Goal: Task Accomplishment & Management: Complete application form

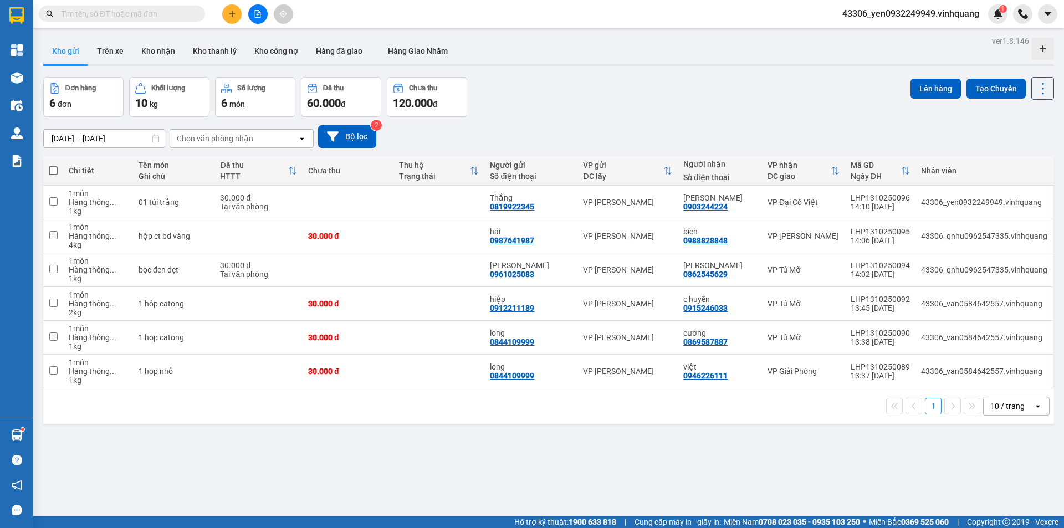
click at [119, 13] on input "text" at bounding box center [126, 14] width 131 height 12
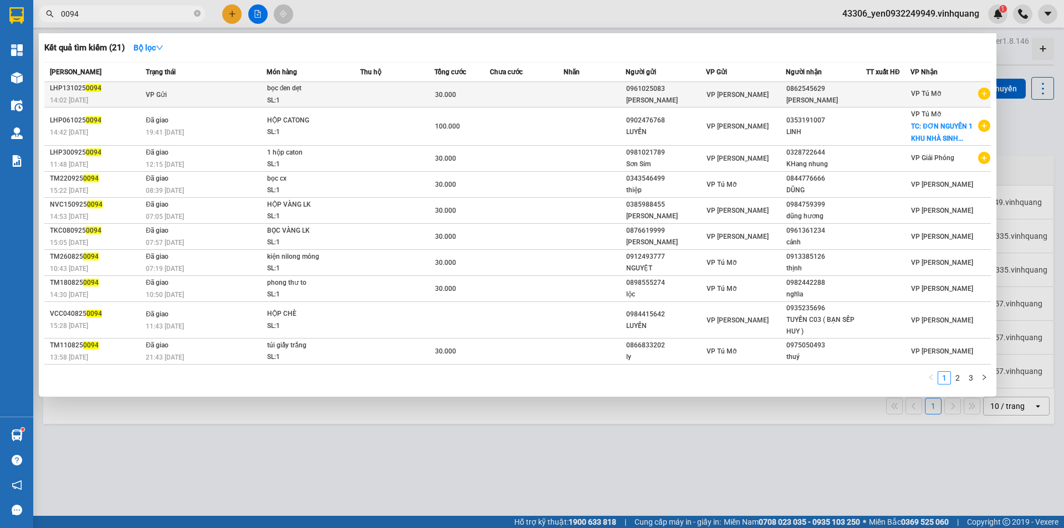
type input "0094"
click at [377, 95] on td at bounding box center [397, 94] width 74 height 25
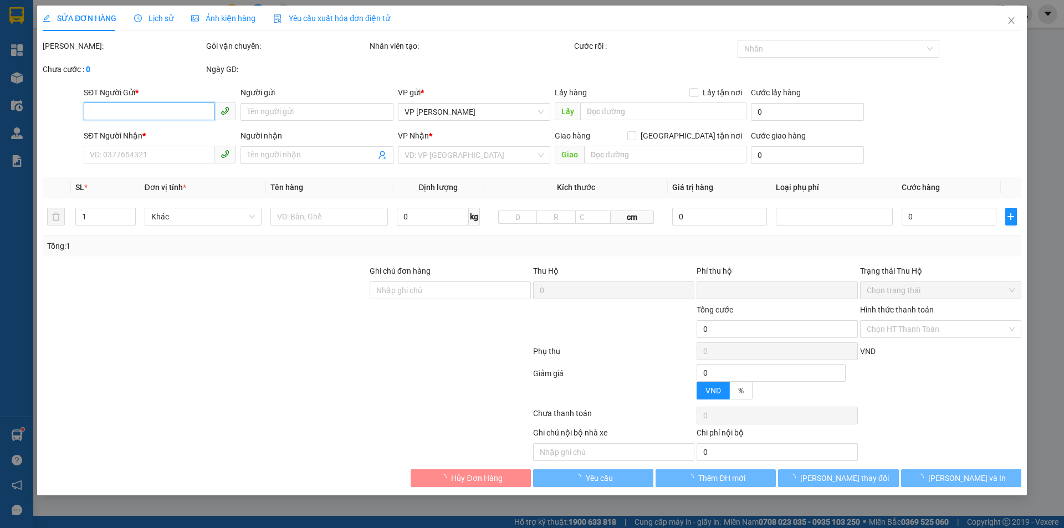
type input "0961025083"
type input "[PERSON_NAME]"
type input "0862545629"
type input "[PERSON_NAME]"
type input "0"
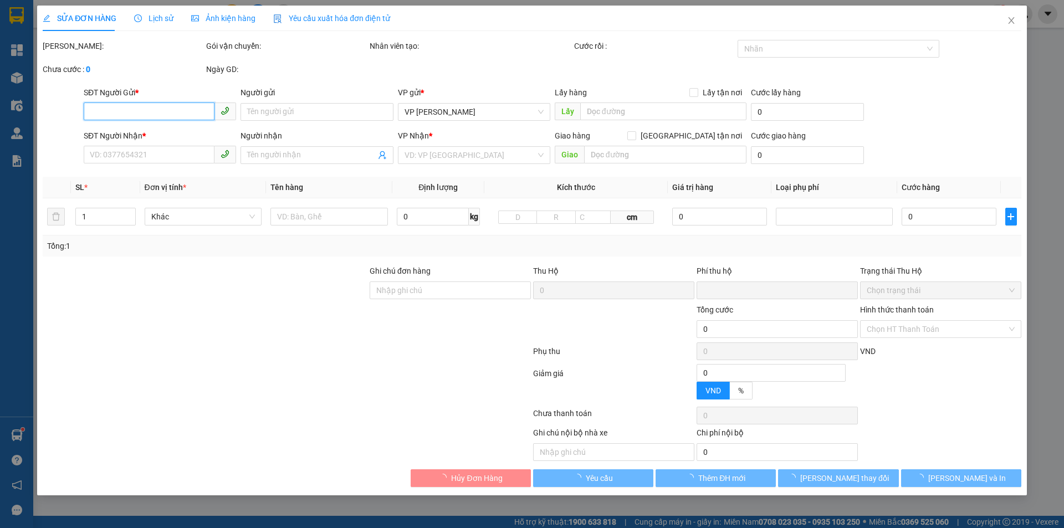
type input "30.000"
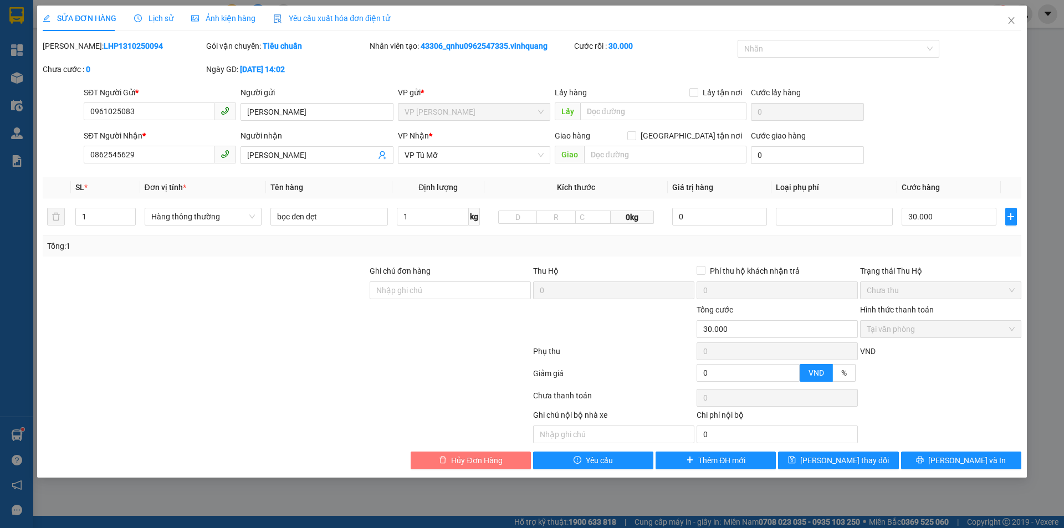
click at [490, 463] on span "Hủy Đơn Hàng" at bounding box center [476, 460] width 51 height 12
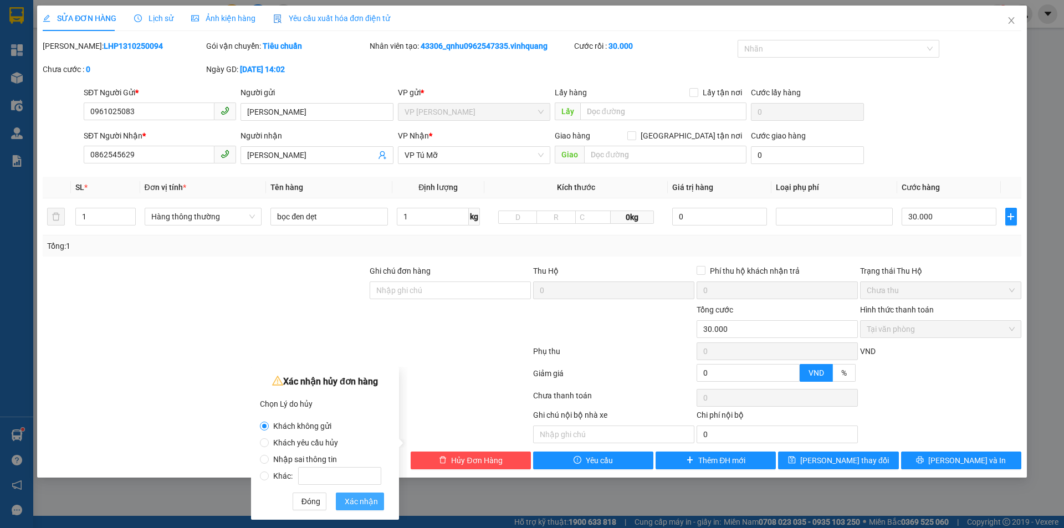
click at [353, 500] on span "Xác nhận" at bounding box center [361, 501] width 33 height 12
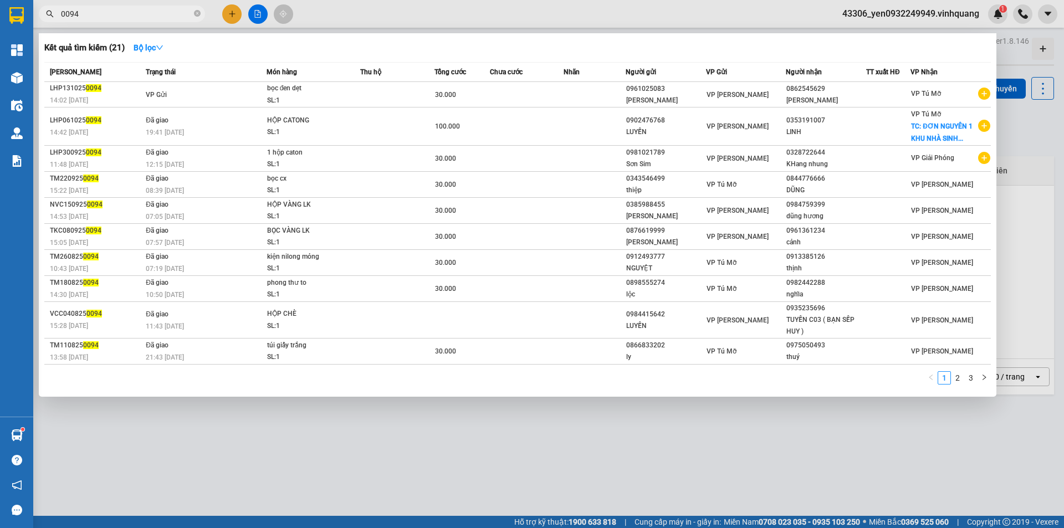
click at [193, 16] on span "0094" at bounding box center [122, 14] width 166 height 17
drag, startPoint x: 81, startPoint y: 16, endPoint x: 52, endPoint y: 19, distance: 29.5
click at [52, 19] on span "0094" at bounding box center [122, 14] width 166 height 17
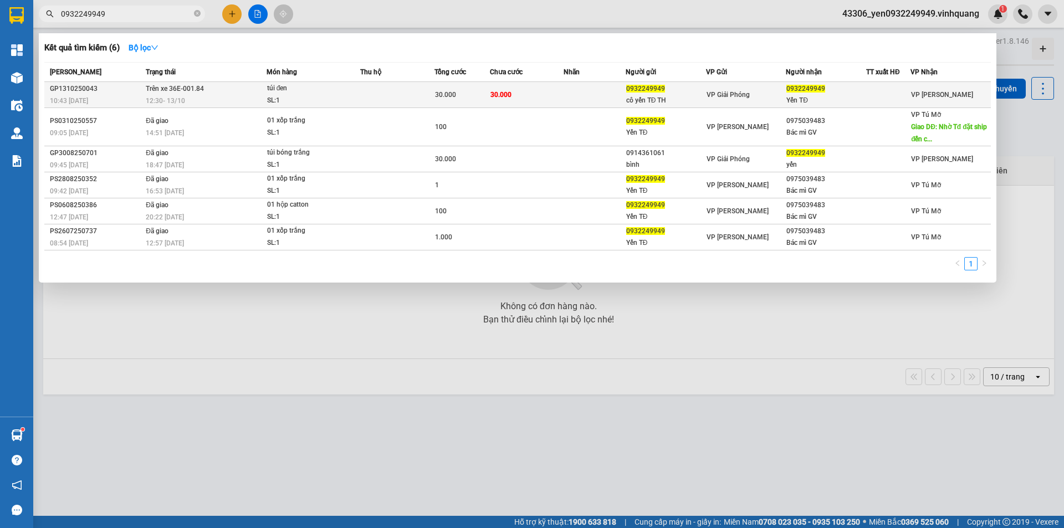
type input "0932249949"
click at [211, 95] on div "12:30 [DATE]" at bounding box center [206, 101] width 120 height 12
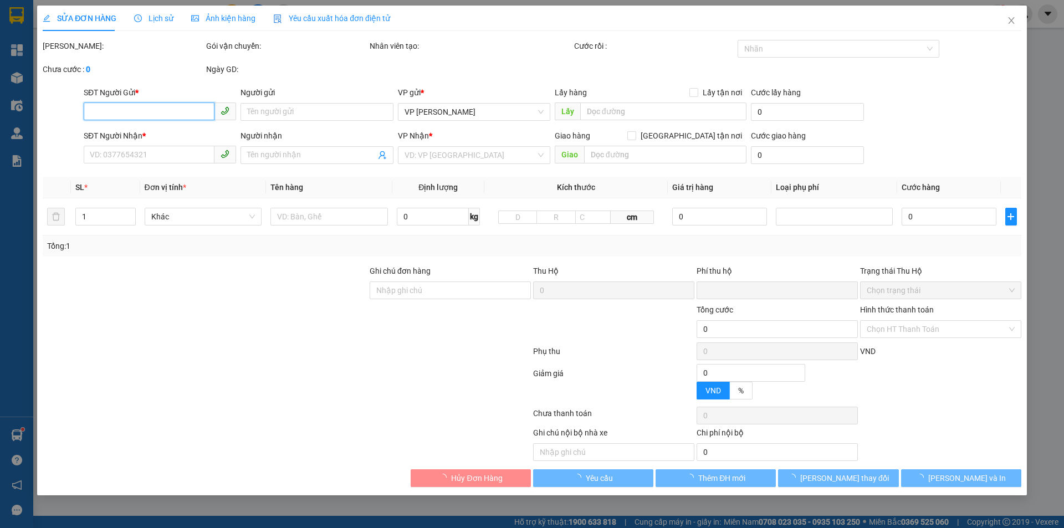
type input "0932249949"
type input "cô yến TĐ TH"
type input "0932249949"
type input "Yến TĐ"
type input "0"
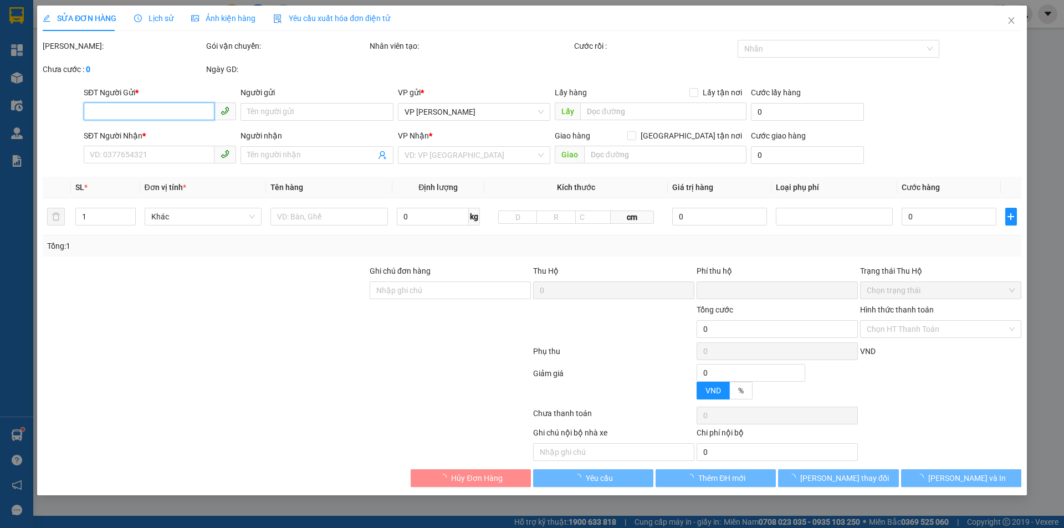
type input "30.000"
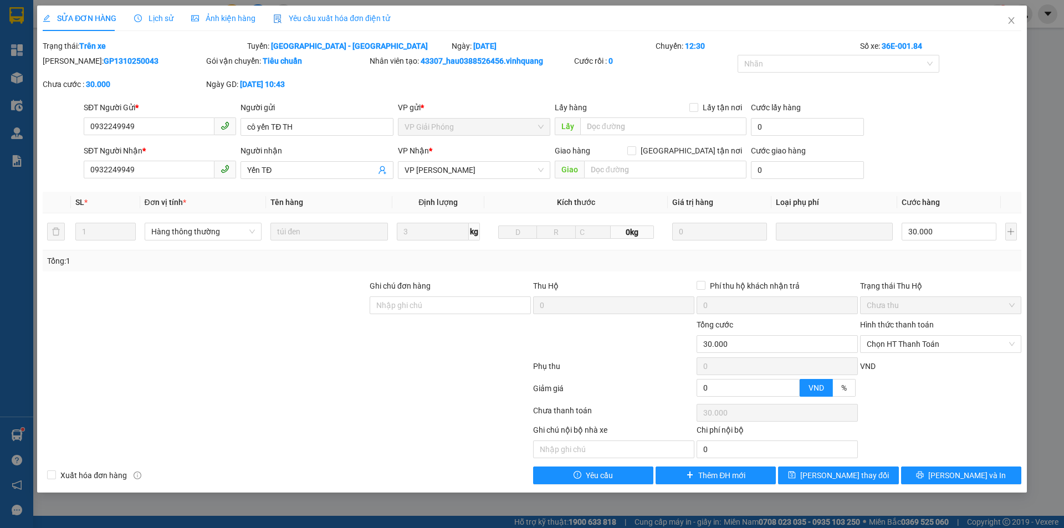
click at [144, 15] on span "Lịch sử" at bounding box center [153, 18] width 39 height 9
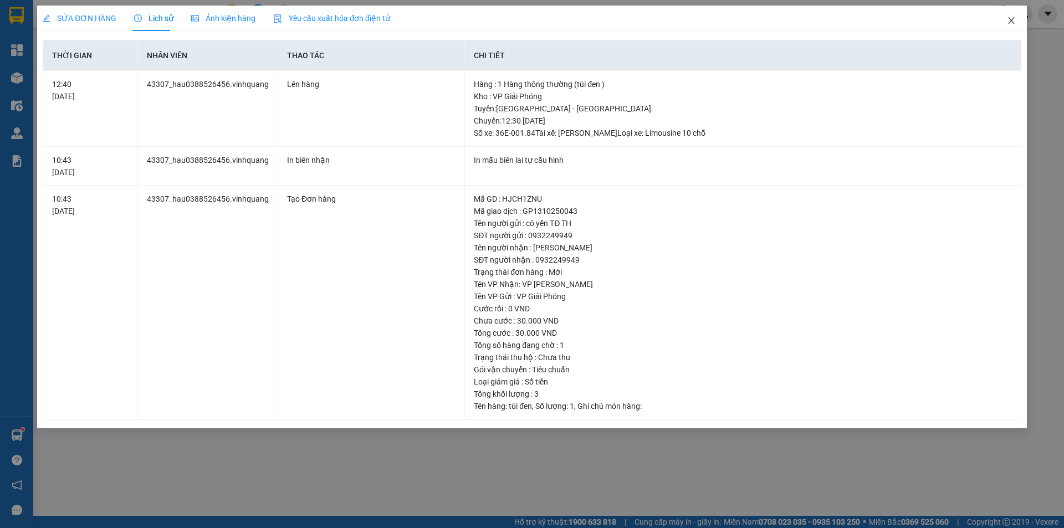
click at [1009, 19] on icon "close" at bounding box center [1011, 20] width 6 height 7
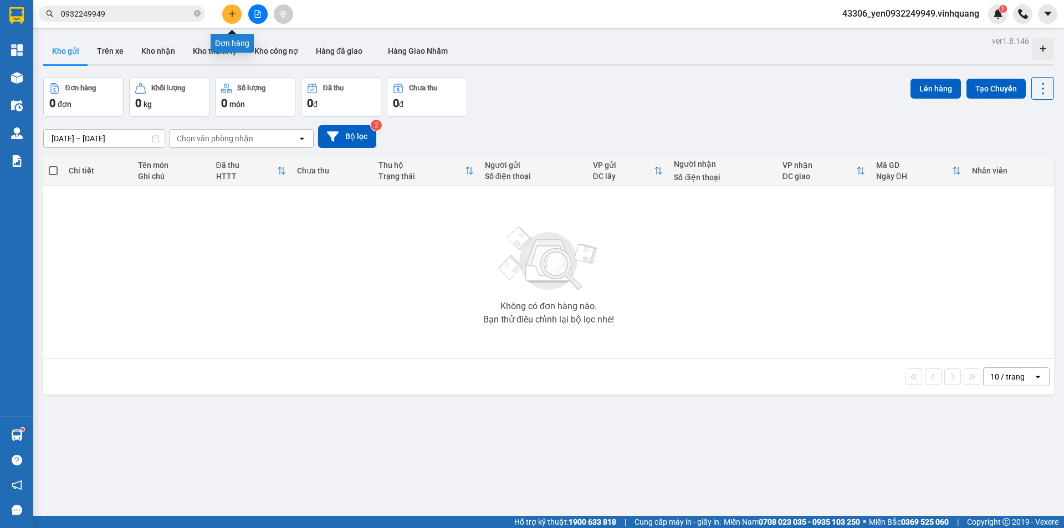
click at [229, 12] on icon "plus" at bounding box center [232, 14] width 8 height 8
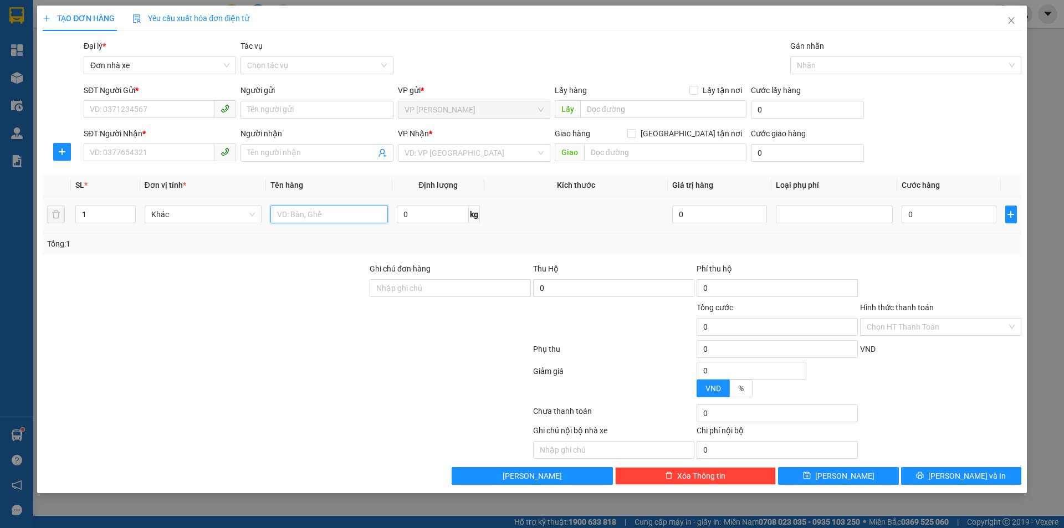
click at [302, 216] on input "text" at bounding box center [328, 215] width 117 height 18
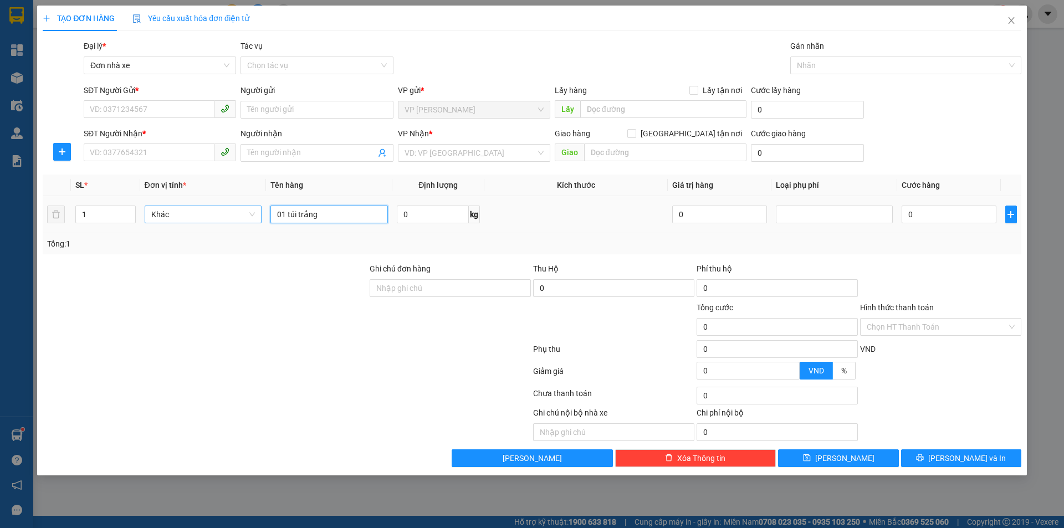
click at [234, 212] on span "Khác" at bounding box center [203, 214] width 104 height 17
type input "01 túi trắng"
click at [219, 239] on div "Hàng thông thường" at bounding box center [203, 236] width 104 height 12
click at [422, 214] on input "0" at bounding box center [433, 215] width 72 height 18
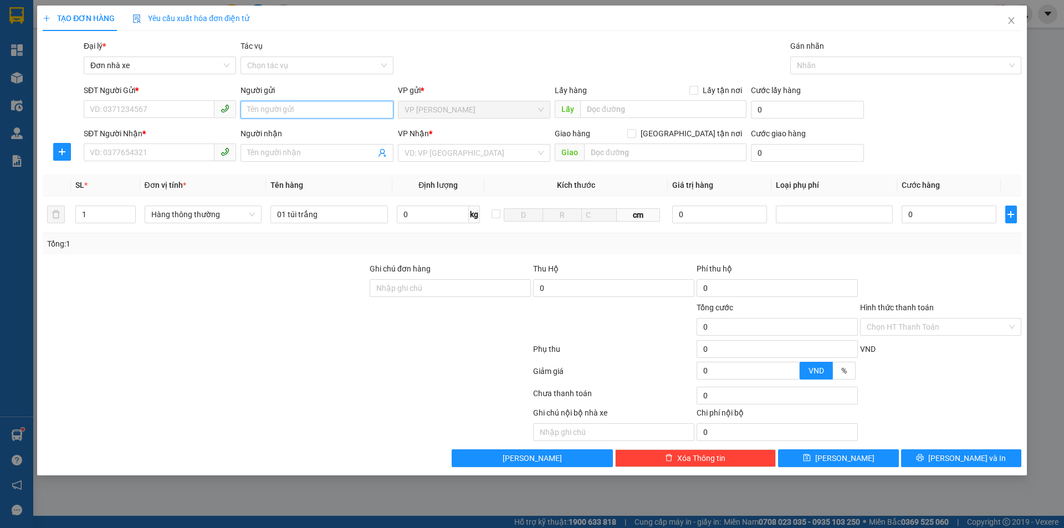
click at [293, 109] on input "Người gửi" at bounding box center [316, 110] width 152 height 18
drag, startPoint x: 293, startPoint y: 111, endPoint x: 242, endPoint y: 114, distance: 51.6
click at [242, 114] on input "0945856456" at bounding box center [316, 110] width 152 height 18
type input "0945856456"
click at [138, 106] on input "SĐT Người Gửi *" at bounding box center [149, 109] width 131 height 18
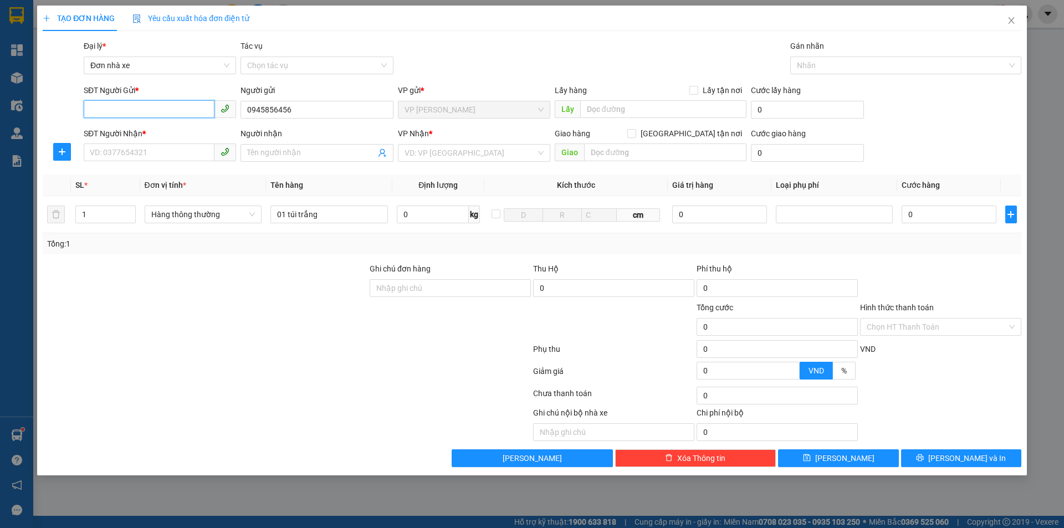
paste input "0945856456"
type input "0945856456"
drag, startPoint x: 300, startPoint y: 110, endPoint x: 247, endPoint y: 108, distance: 53.2
click at [247, 108] on input "0945856456" at bounding box center [316, 110] width 152 height 18
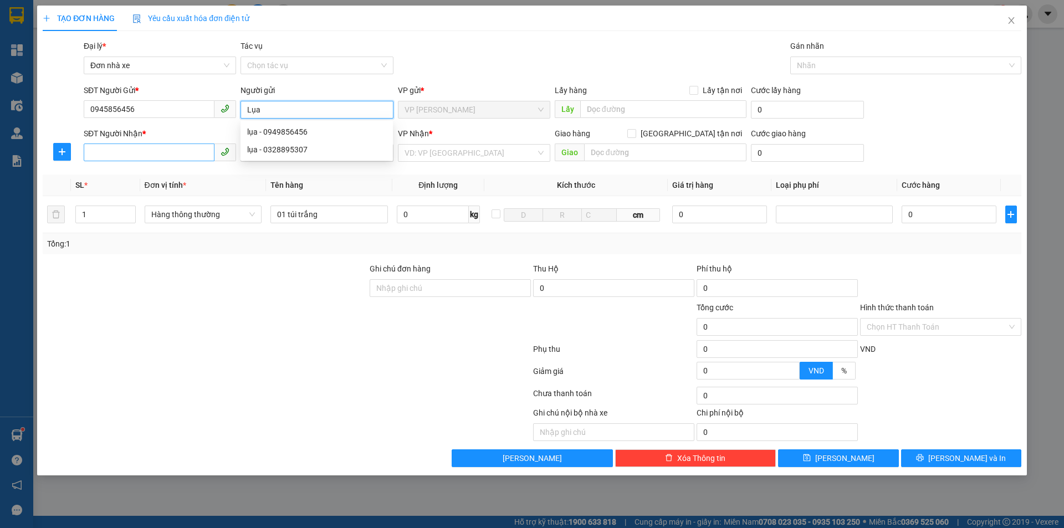
type input "Lụa"
click at [129, 152] on input "SĐT Người Nhận *" at bounding box center [149, 152] width 131 height 18
type input "0911365555"
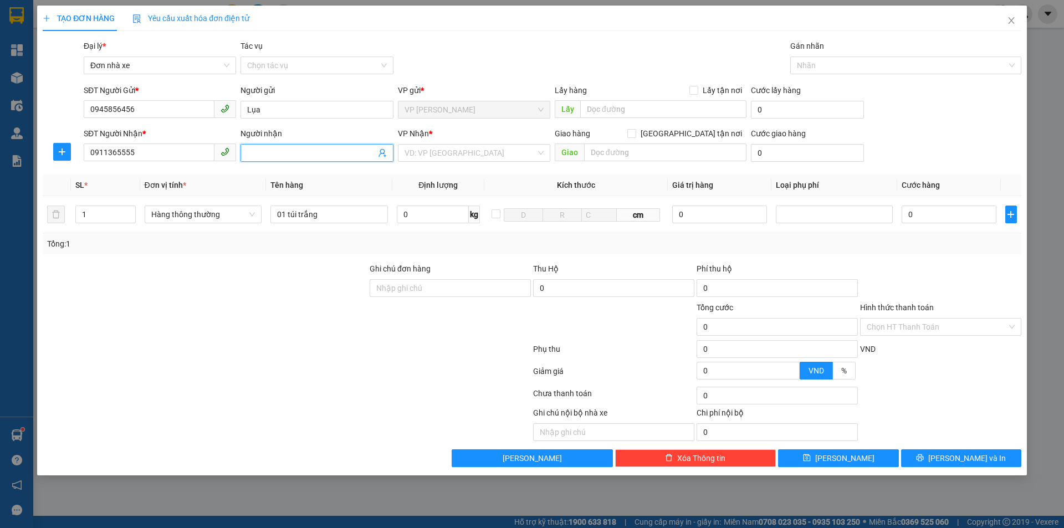
click at [298, 150] on input "Người nhận" at bounding box center [311, 153] width 128 height 12
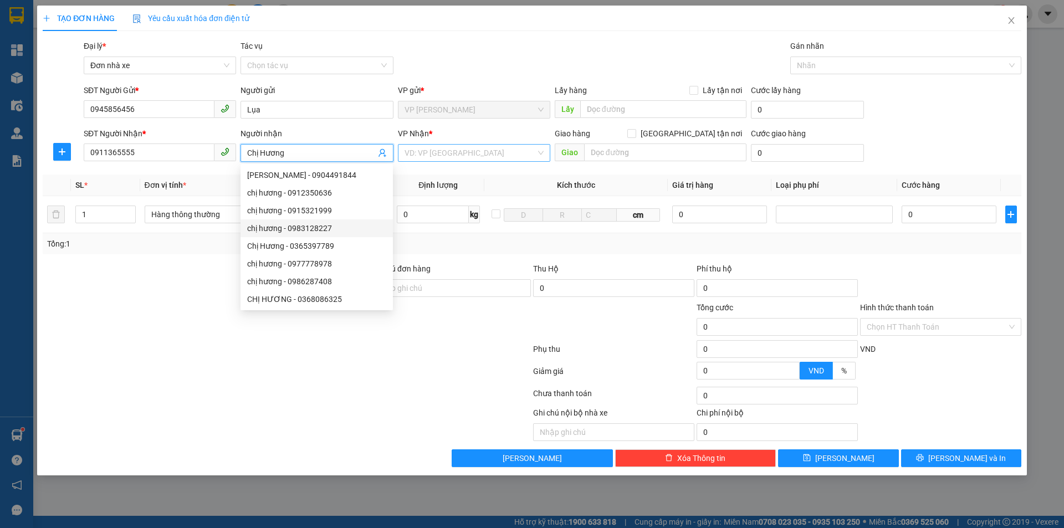
type input "Chị Hương"
click at [469, 155] on input "search" at bounding box center [469, 153] width 131 height 17
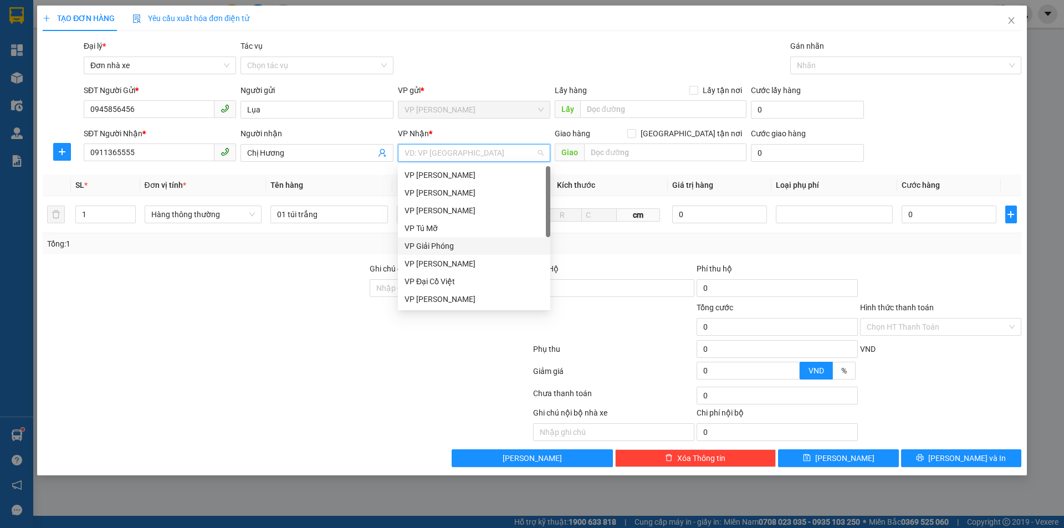
click at [454, 250] on div "VP Giải Phóng" at bounding box center [473, 246] width 139 height 12
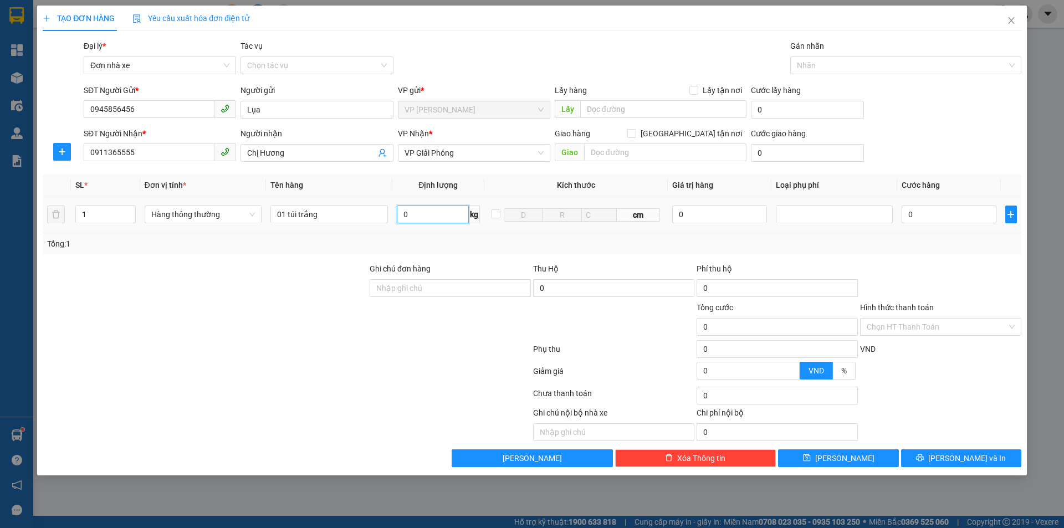
click at [412, 215] on input "0" at bounding box center [433, 215] width 72 height 18
type input "7"
click at [961, 216] on input "0" at bounding box center [948, 215] width 94 height 18
type input "40.000"
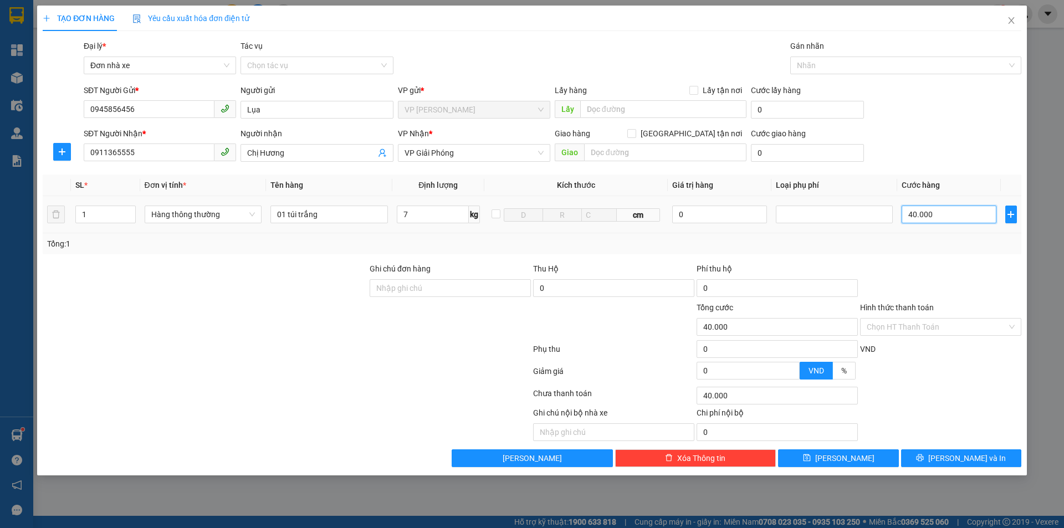
type input "40.000"
click at [618, 152] on input "text" at bounding box center [665, 152] width 162 height 18
click at [530, 152] on span "VP Giải Phóng" at bounding box center [473, 153] width 139 height 17
type input "34 trung hòa cầu giấy"
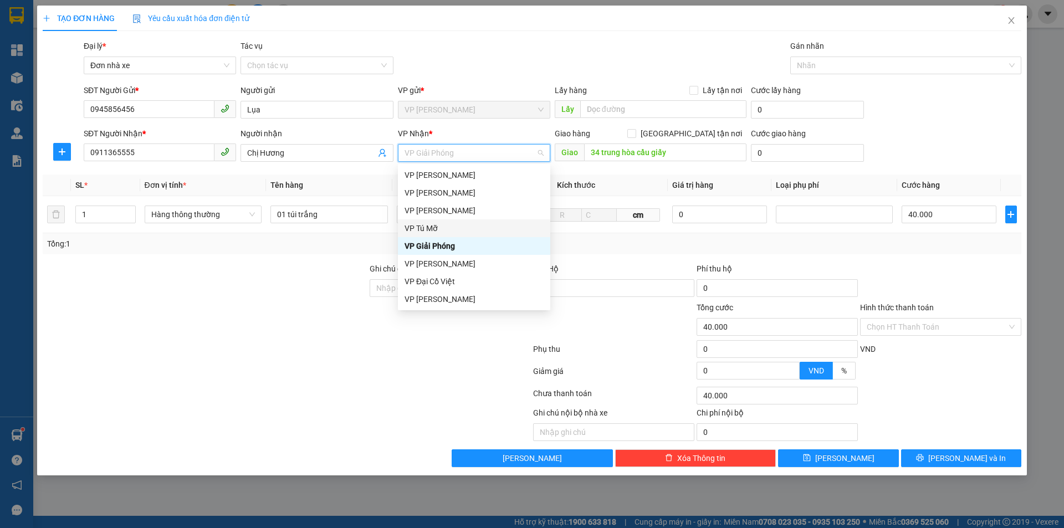
click at [481, 225] on div "VP Tú Mỡ" at bounding box center [473, 228] width 139 height 12
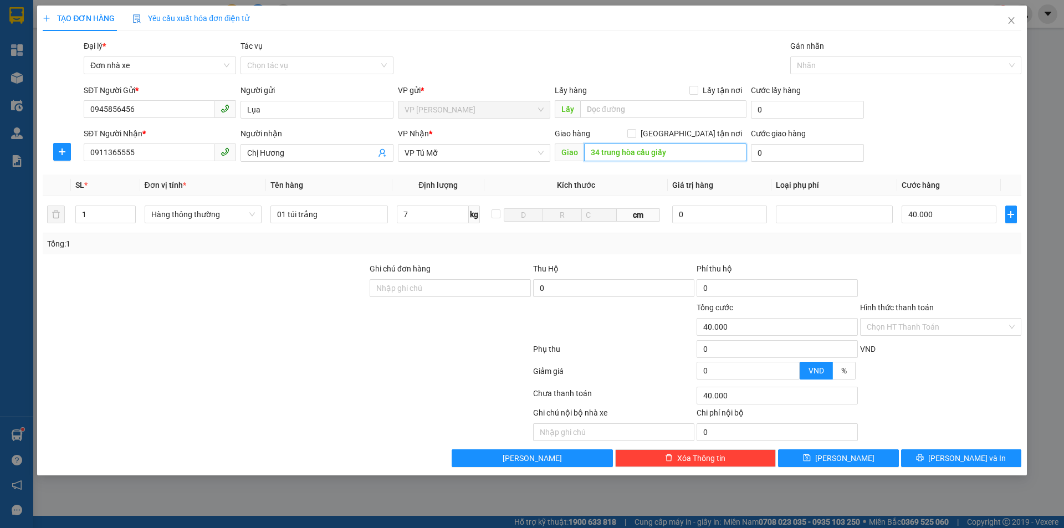
click at [671, 153] on input "34 trung hòa cầu giấy" at bounding box center [665, 152] width 162 height 18
click at [986, 453] on button "[PERSON_NAME] và In" at bounding box center [961, 458] width 120 height 18
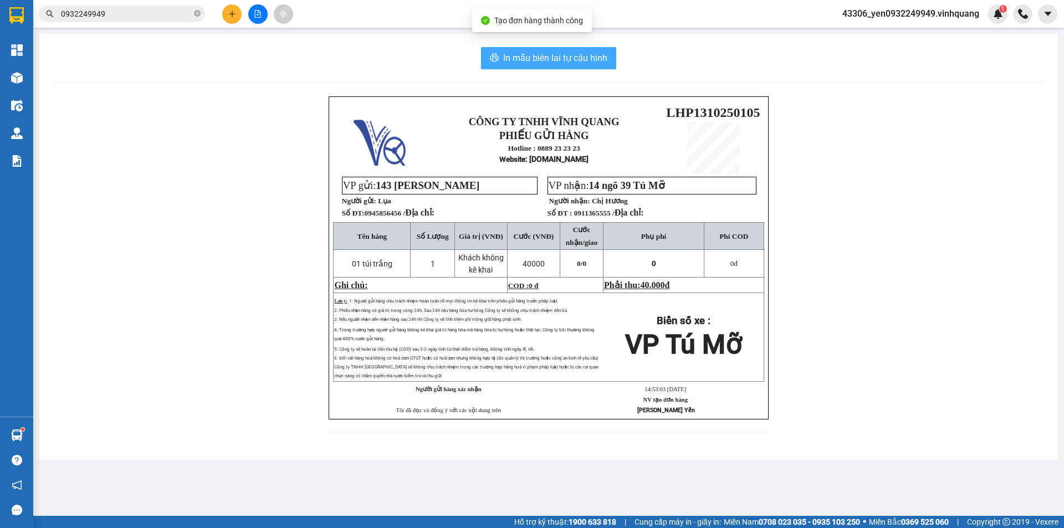
click at [557, 54] on span "In mẫu biên lai tự cấu hình" at bounding box center [555, 58] width 104 height 14
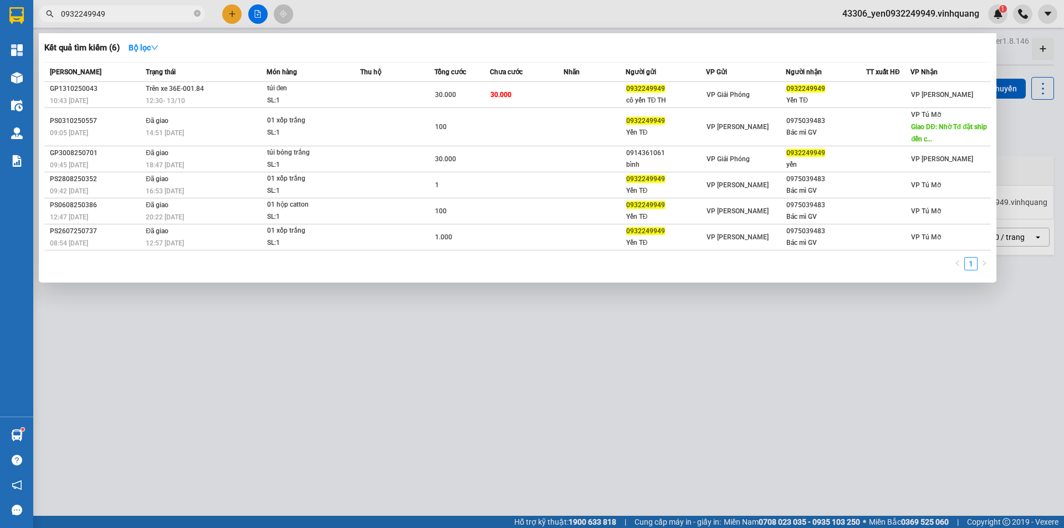
click at [168, 14] on input "0932249949" at bounding box center [126, 14] width 131 height 12
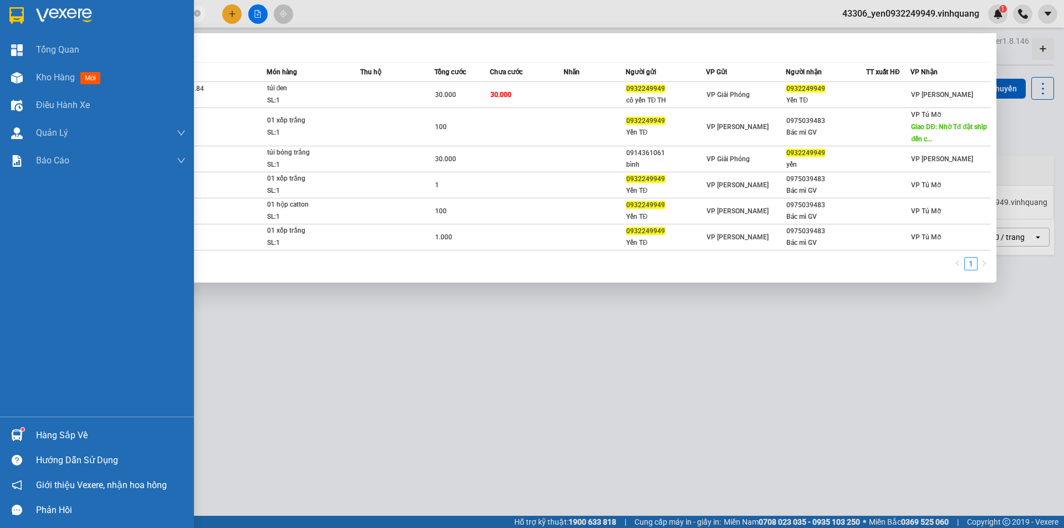
click at [55, 435] on div "Hàng sắp về" at bounding box center [111, 435] width 150 height 17
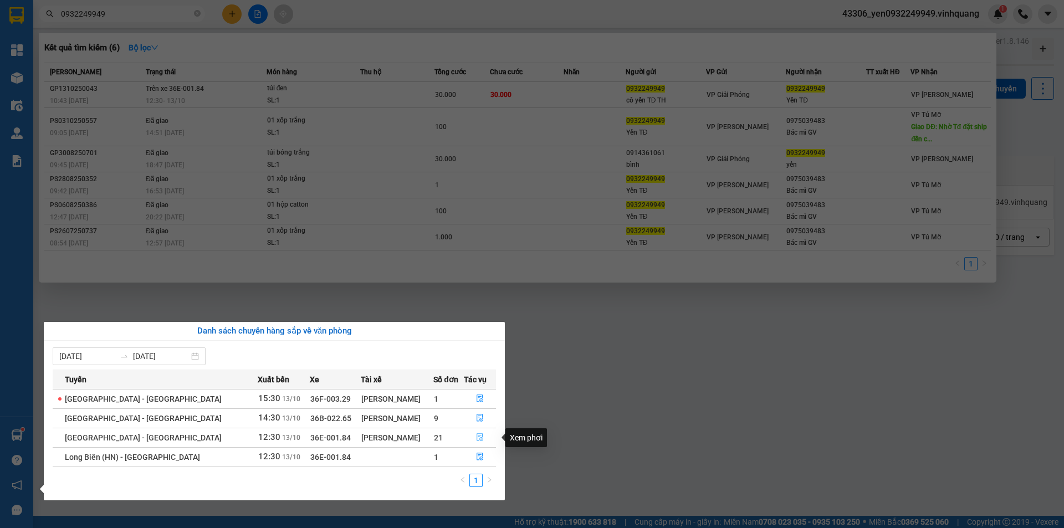
click at [478, 439] on icon "file-done" at bounding box center [480, 437] width 8 height 8
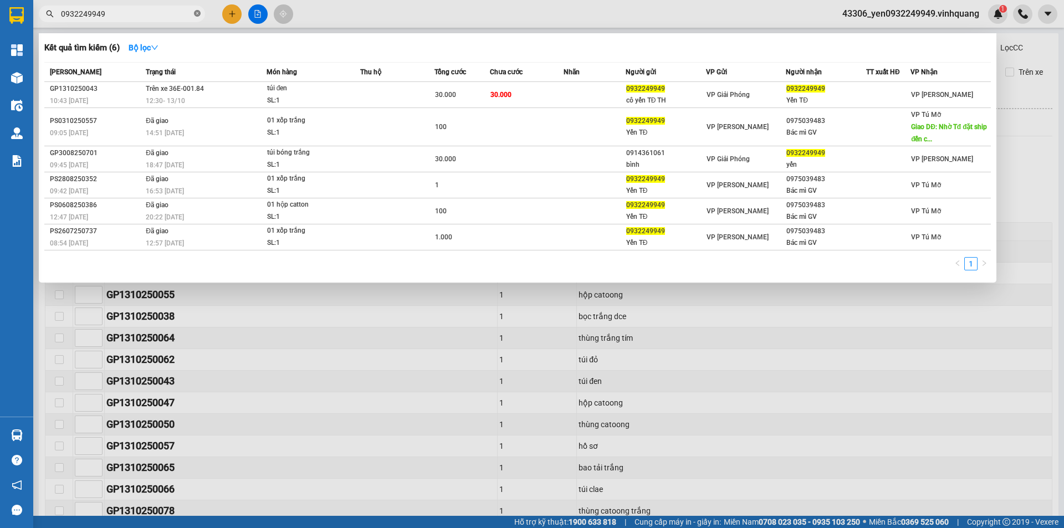
click at [196, 14] on icon "close-circle" at bounding box center [197, 13] width 7 height 7
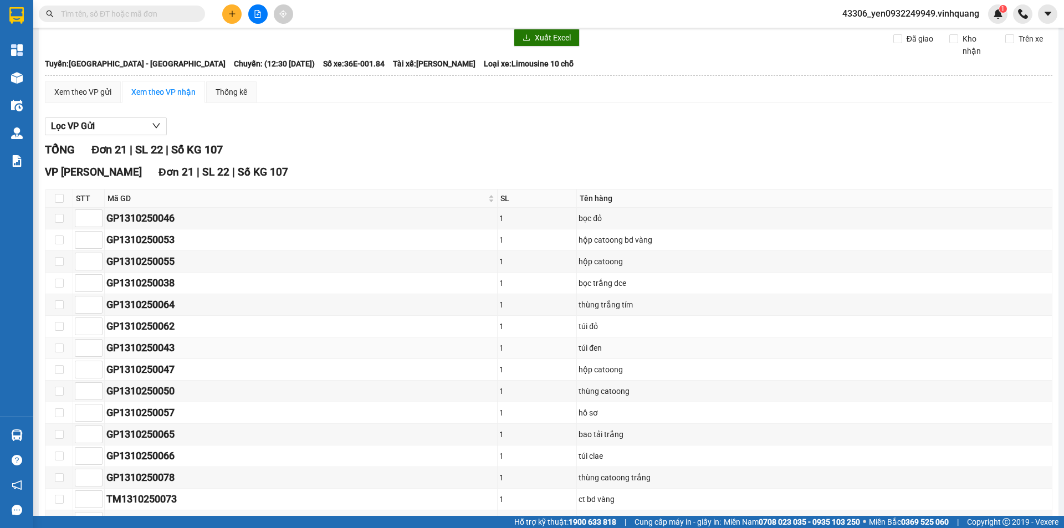
scroll to position [111, 0]
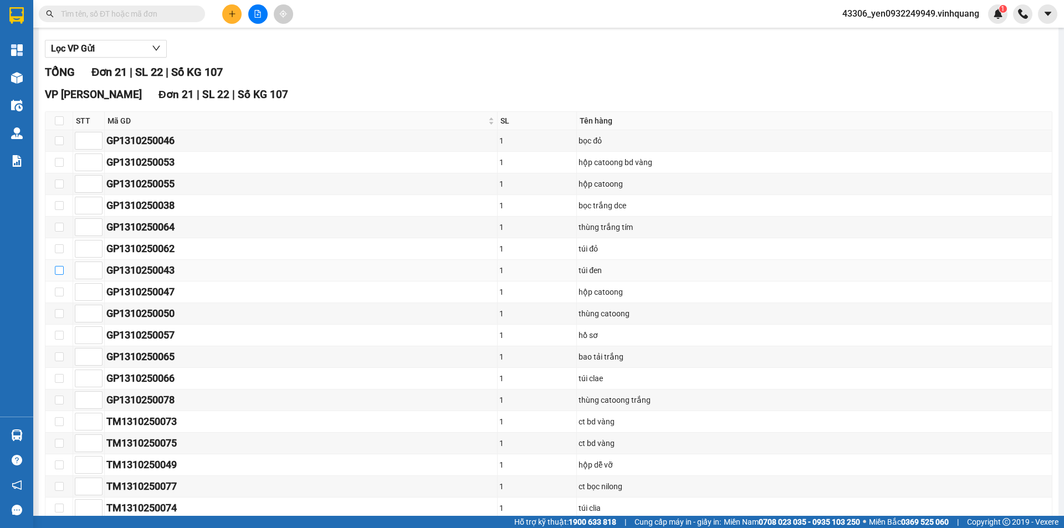
click at [58, 270] on input "checkbox" at bounding box center [59, 270] width 9 height 9
checkbox input "true"
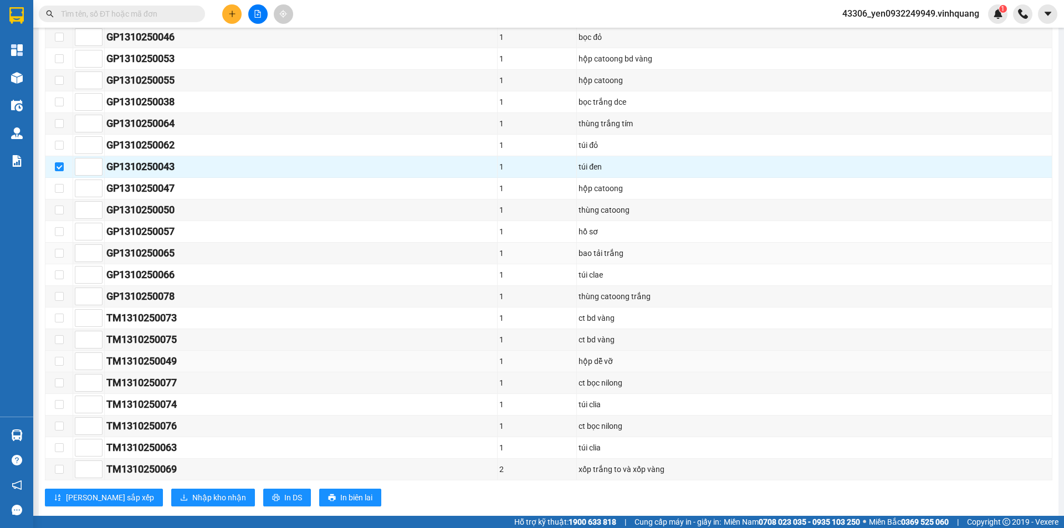
scroll to position [236, 0]
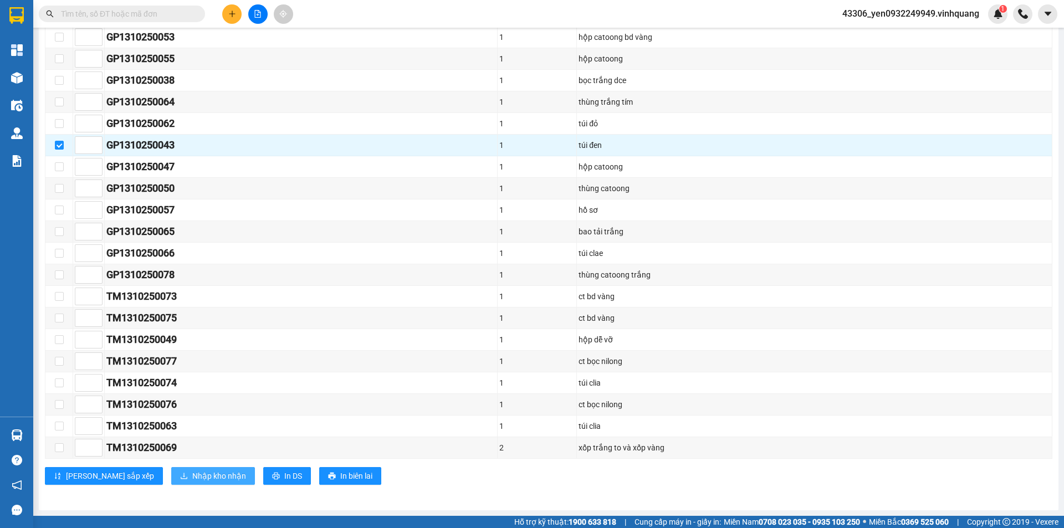
click at [192, 475] on span "Nhập kho nhận" at bounding box center [219, 476] width 54 height 12
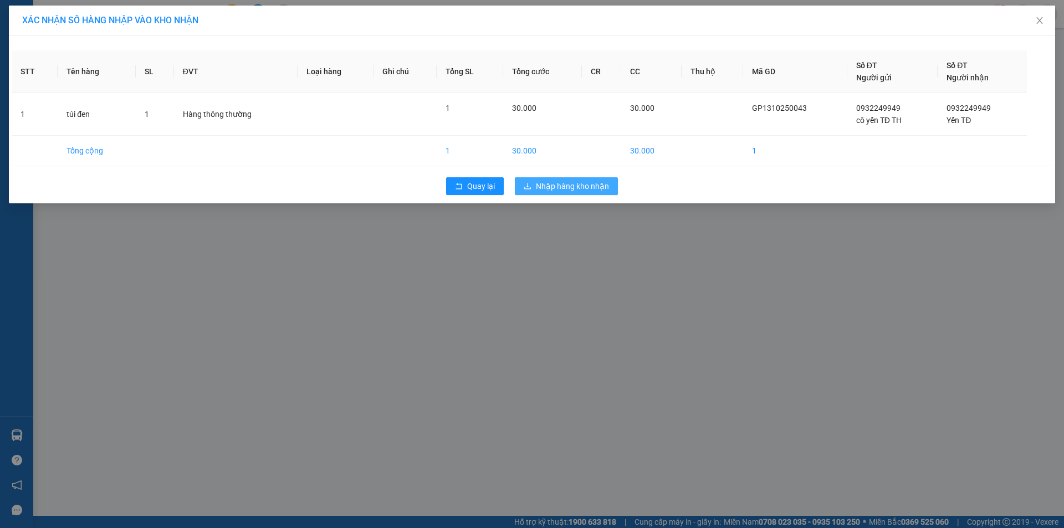
click at [571, 184] on span "Nhập hàng kho nhận" at bounding box center [572, 186] width 73 height 12
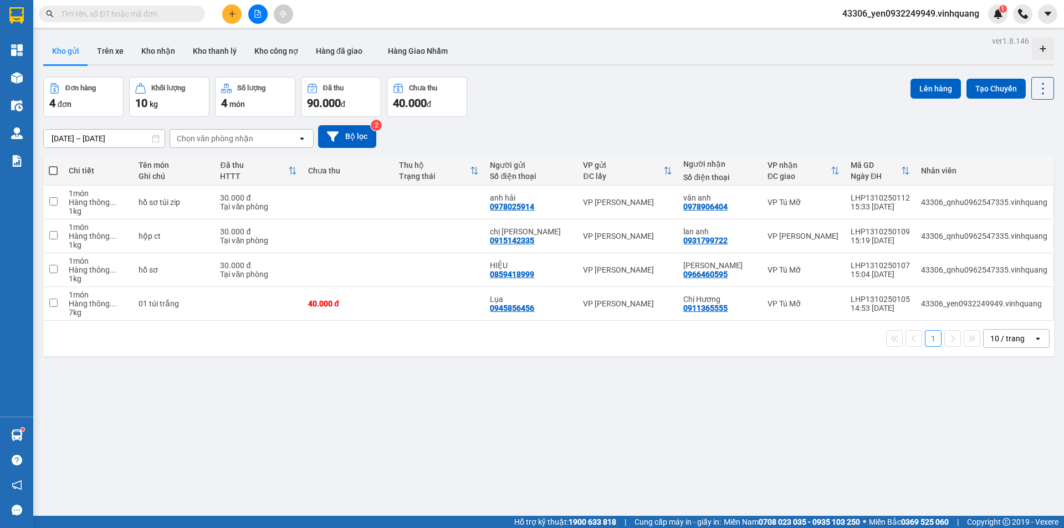
click at [115, 15] on input "text" at bounding box center [126, 14] width 131 height 12
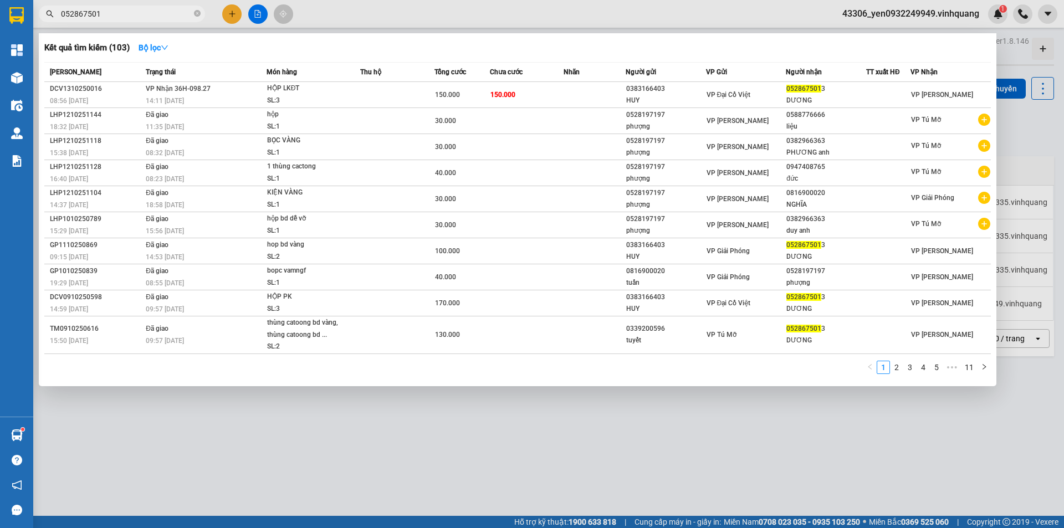
type input "0528675013"
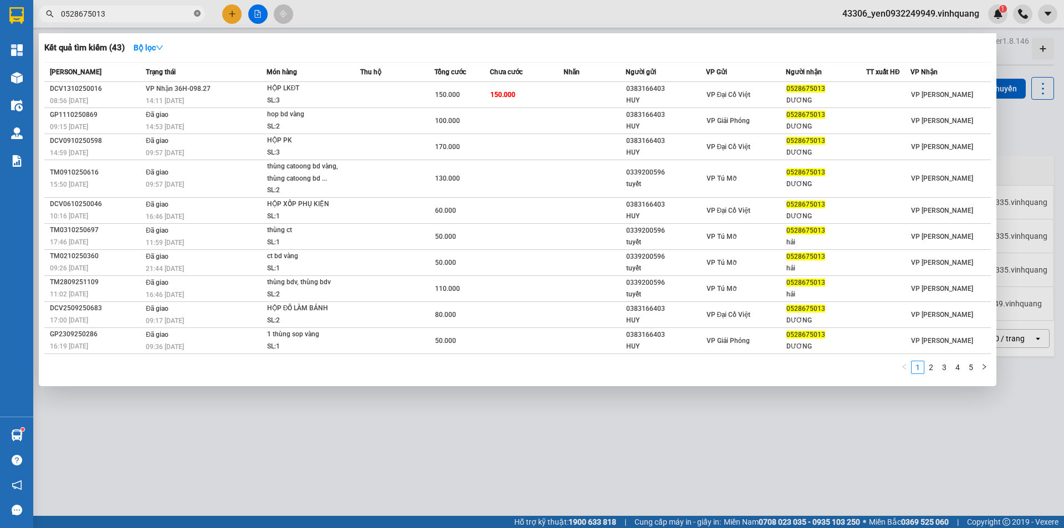
click at [198, 16] on icon "close-circle" at bounding box center [197, 13] width 7 height 7
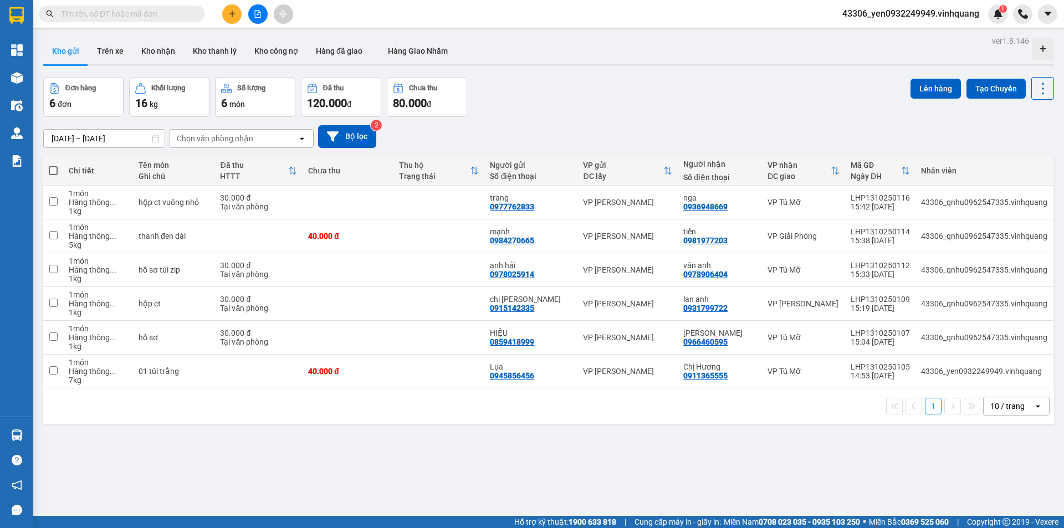
click at [100, 15] on input "text" at bounding box center [126, 14] width 131 height 12
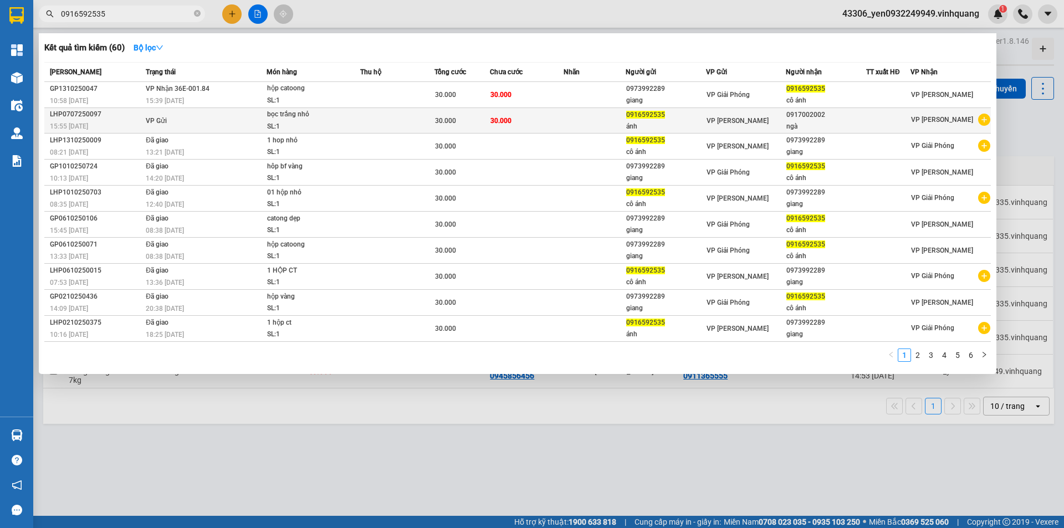
type input "0916592535"
click at [304, 120] on div "bọc trắng nhỏ" at bounding box center [308, 115] width 83 height 12
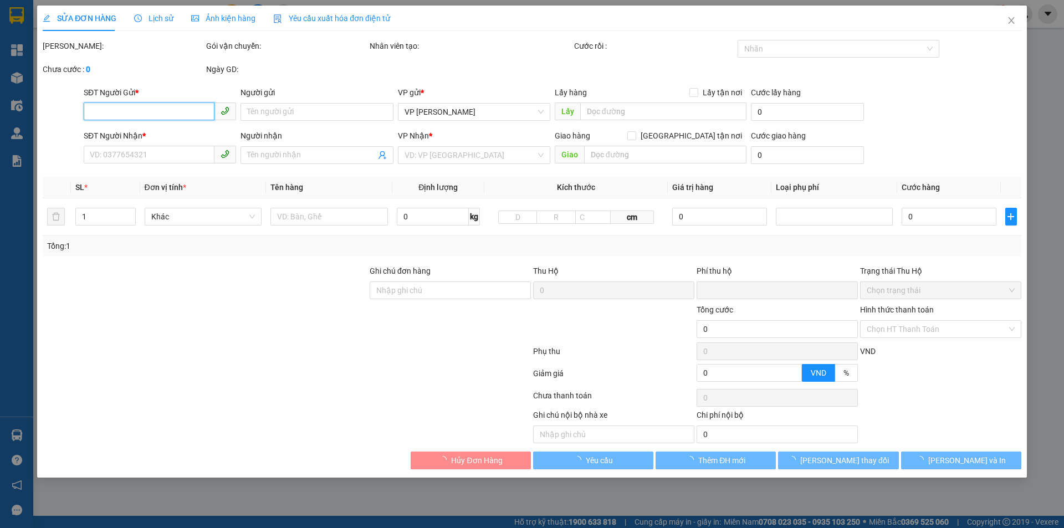
type input "0916592535"
type input "ánh"
type input "0917002002"
type input "ngà"
type input "0"
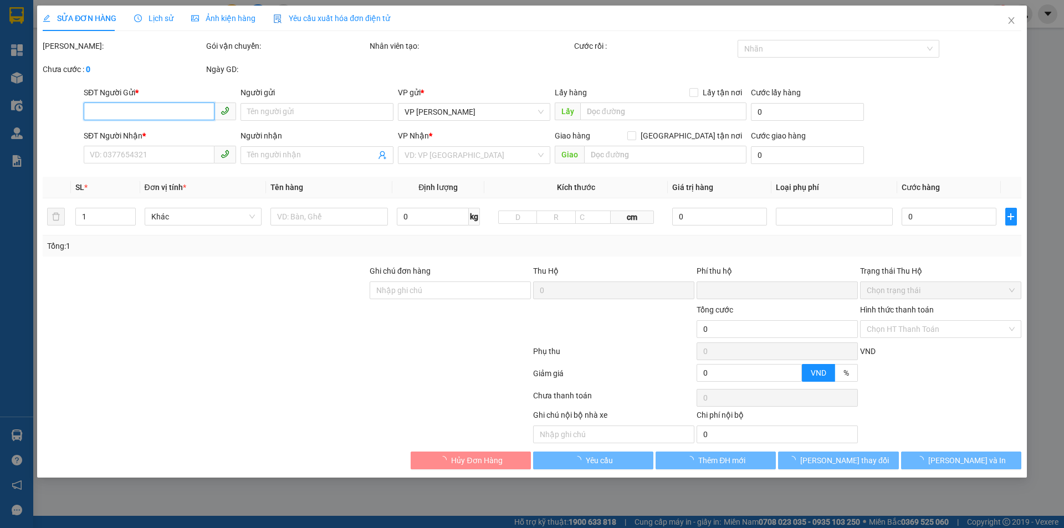
type input "30.000"
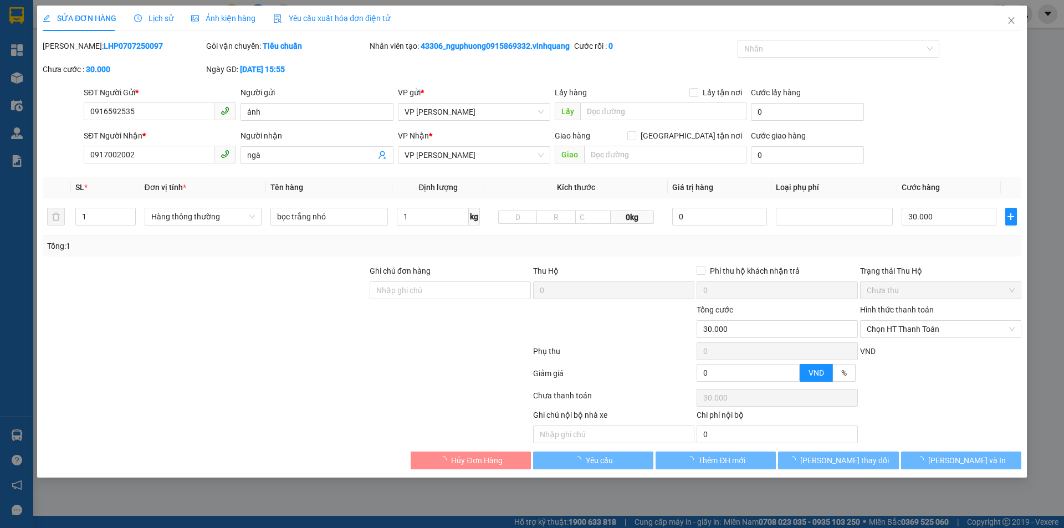
click at [152, 20] on span "Lịch sử" at bounding box center [153, 18] width 39 height 9
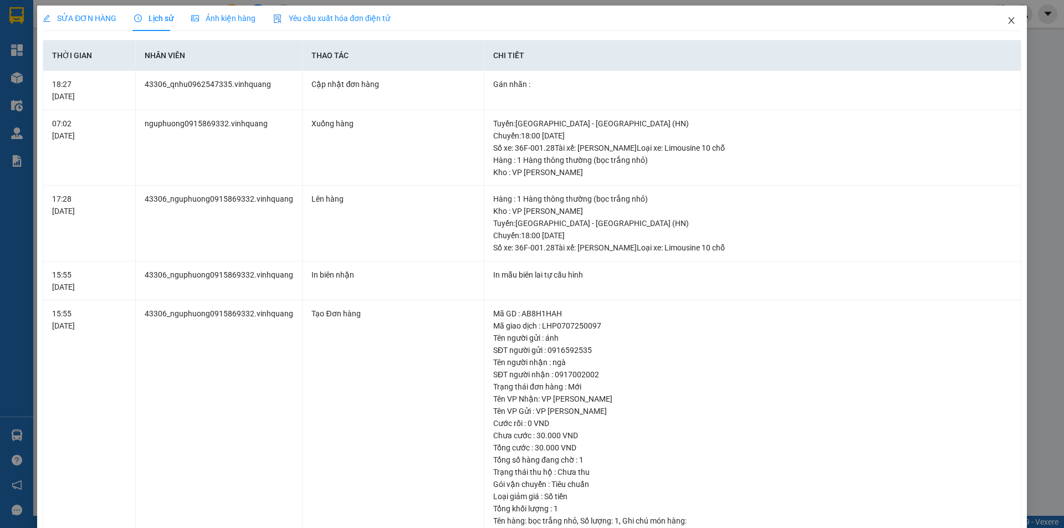
click at [1007, 19] on icon "close" at bounding box center [1011, 20] width 9 height 9
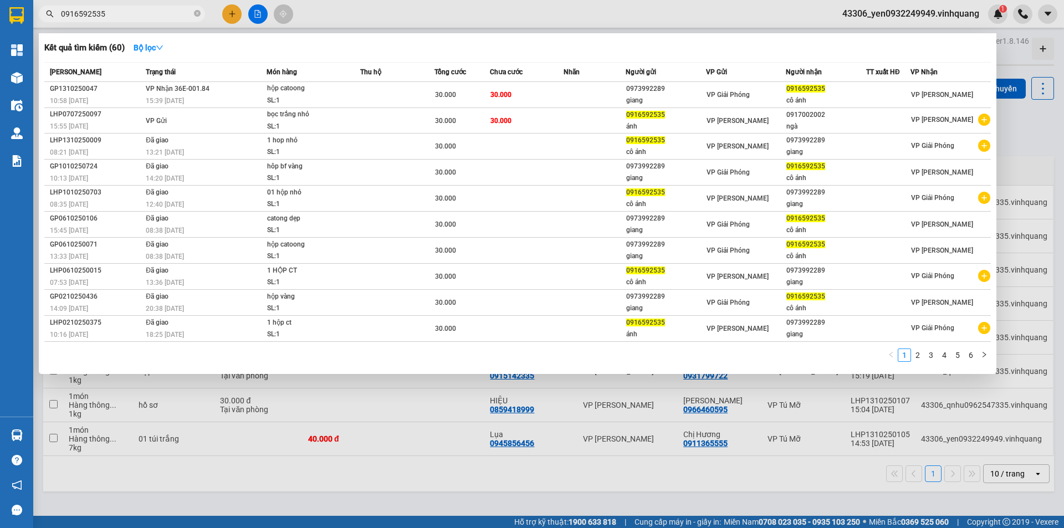
click at [125, 11] on input "0916592535" at bounding box center [126, 14] width 131 height 12
click at [547, 14] on div at bounding box center [532, 264] width 1064 height 528
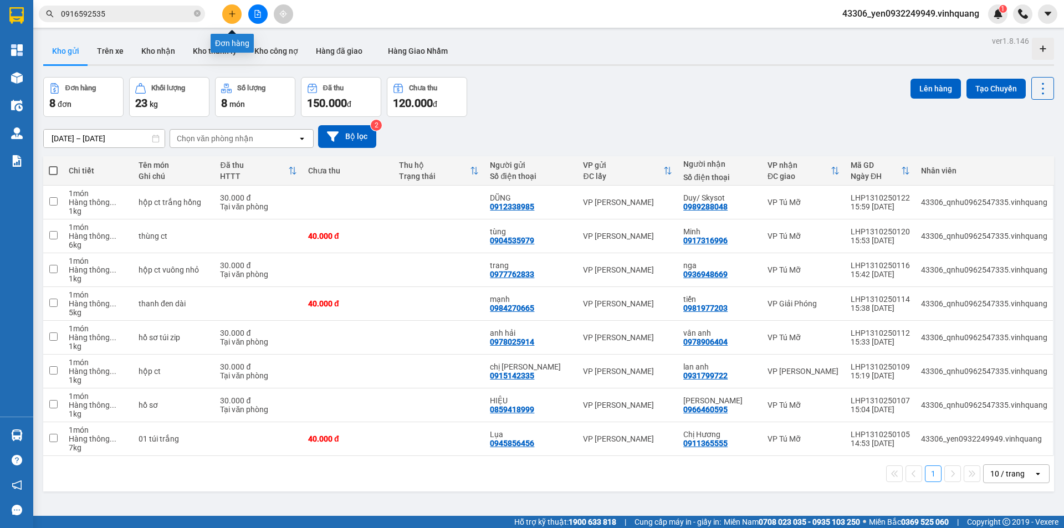
click at [234, 21] on button at bounding box center [231, 13] width 19 height 19
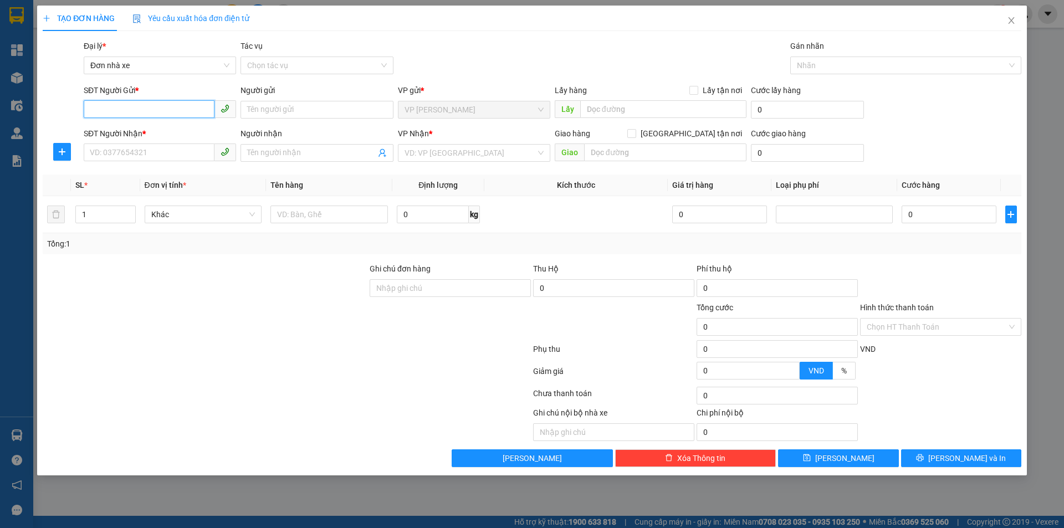
drag, startPoint x: 132, startPoint y: 117, endPoint x: 121, endPoint y: 114, distance: 12.1
click at [132, 117] on input "SĐT Người Gửi *" at bounding box center [149, 109] width 131 height 18
type input "0944058003"
click at [296, 107] on input "Người gửi" at bounding box center [316, 110] width 152 height 18
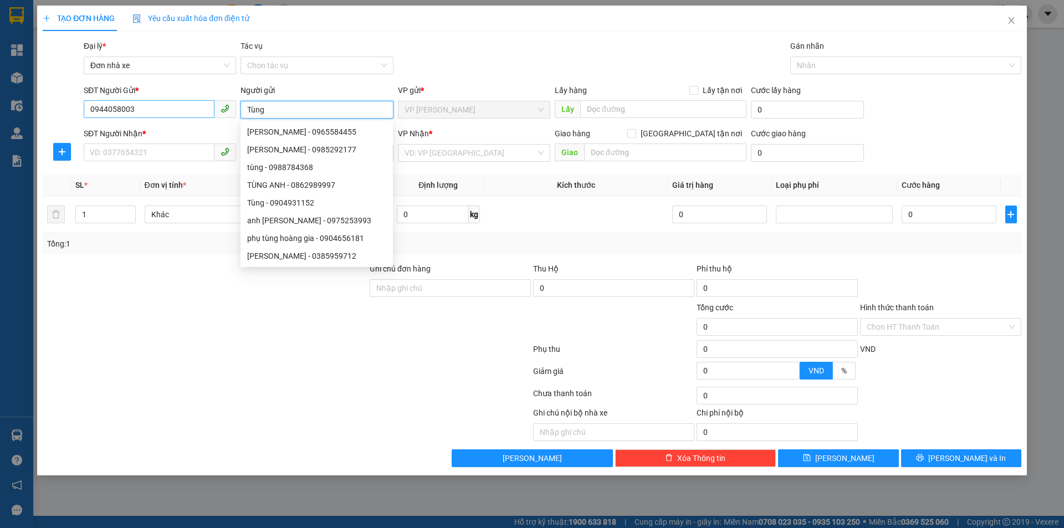
type input "Tùng"
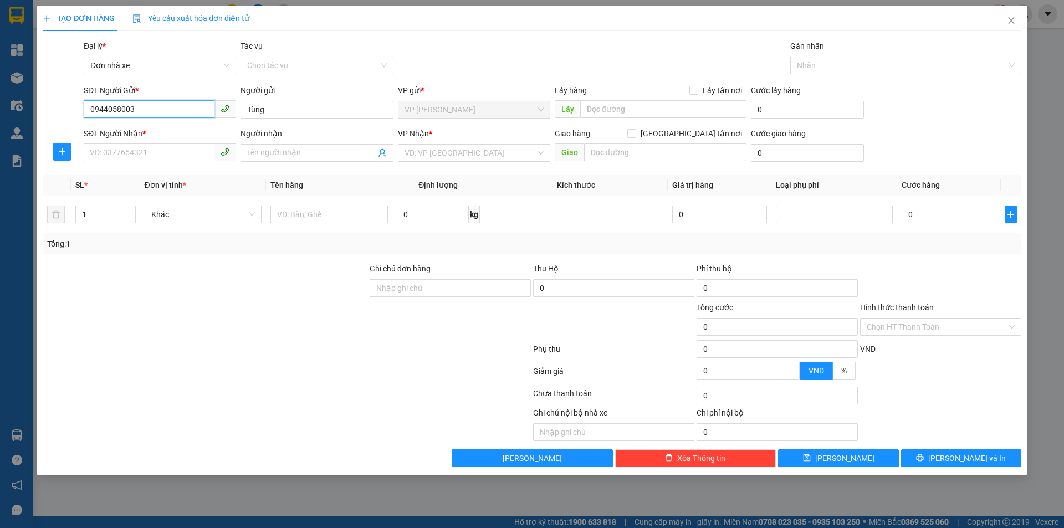
drag, startPoint x: 136, startPoint y: 108, endPoint x: 86, endPoint y: 112, distance: 50.0
click at [86, 112] on input "0944058003" at bounding box center [149, 109] width 131 height 18
click at [143, 148] on input "SĐT Người Nhận *" at bounding box center [149, 152] width 131 height 18
paste input "0944058003"
type input "0944058003"
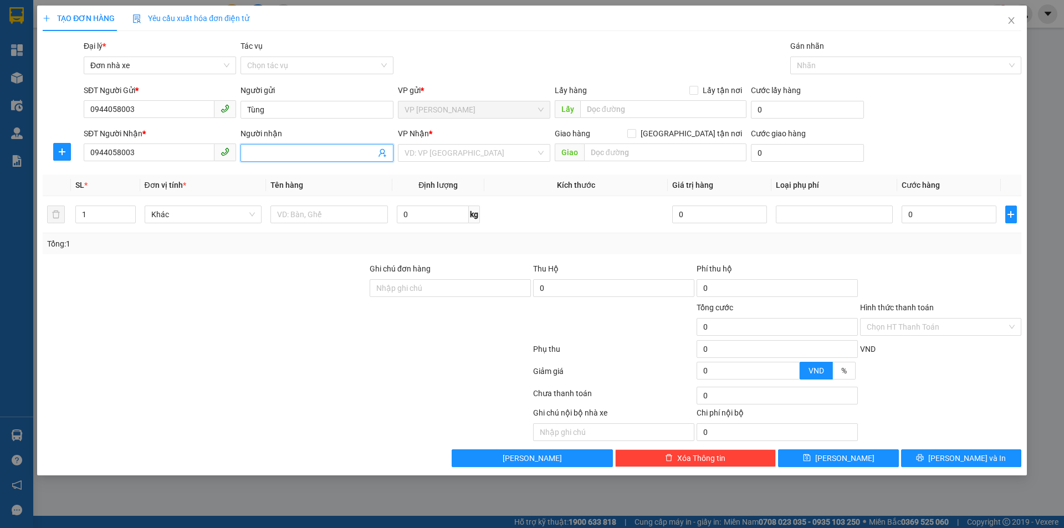
click at [292, 152] on input "Người nhận" at bounding box center [311, 153] width 128 height 12
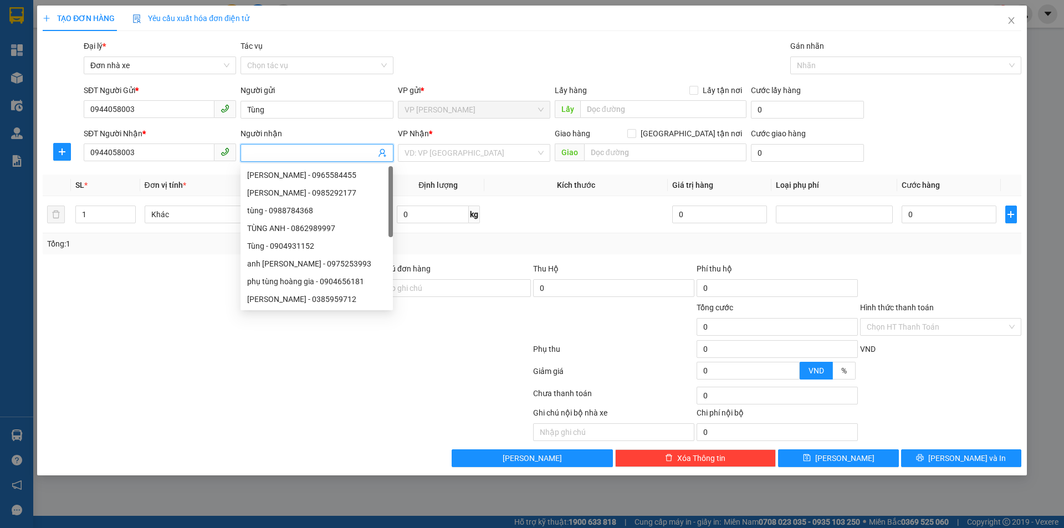
type input "T"
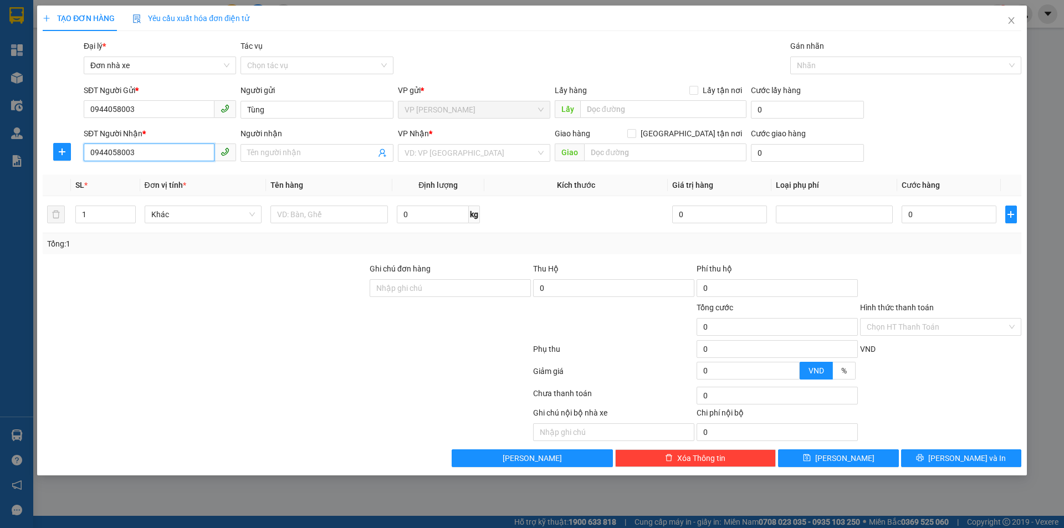
drag, startPoint x: 133, startPoint y: 152, endPoint x: 74, endPoint y: 154, distance: 58.7
click at [74, 154] on div "SĐT Người Nhận * 0944058003 0944058003 Người nhận Tên người nhận VP Nhận * VD: …" at bounding box center [532, 146] width 981 height 39
type input "0982197946"
click at [312, 155] on input "Người nhận" at bounding box center [311, 153] width 128 height 12
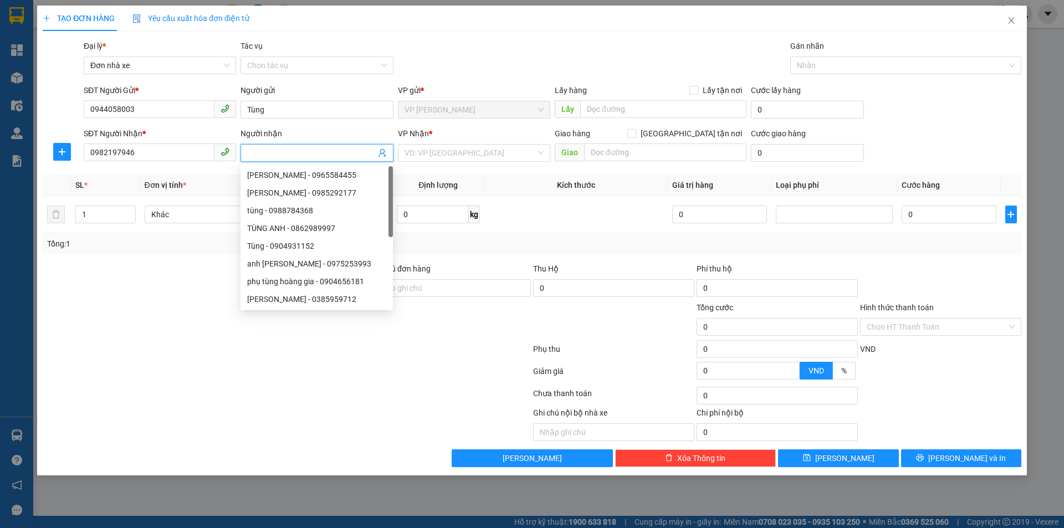
type input "L"
type input "Kiên"
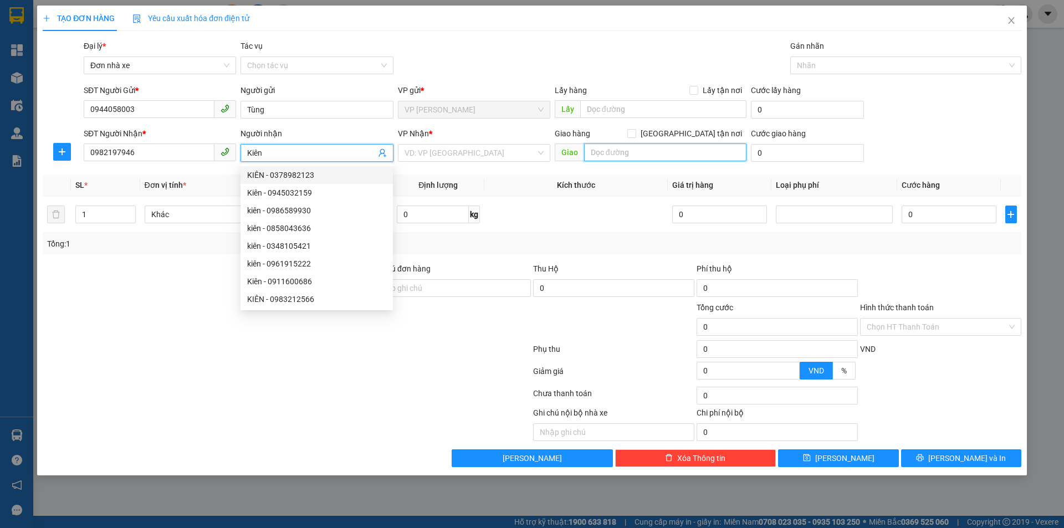
click at [620, 154] on input "text" at bounding box center [665, 152] width 162 height 18
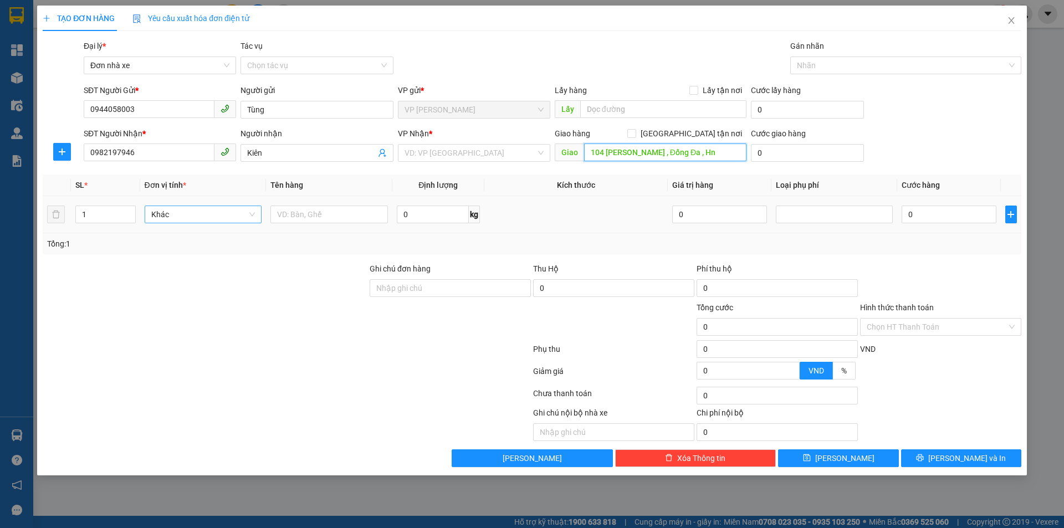
click at [204, 222] on span "Khác" at bounding box center [203, 214] width 104 height 17
type input "104 Thái Thịnh , Đống Đa , Hn"
drag, startPoint x: 206, startPoint y: 234, endPoint x: 221, endPoint y: 233, distance: 15.1
click at [207, 235] on div "Hàng thông thường" at bounding box center [203, 236] width 104 height 12
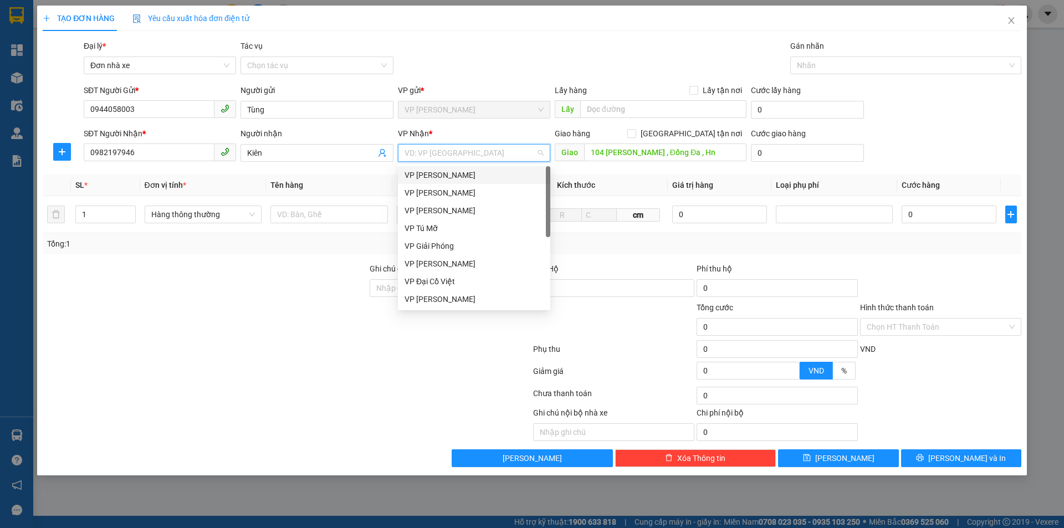
click at [438, 151] on input "search" at bounding box center [469, 153] width 131 height 17
click at [455, 230] on div "VP Tú Mỡ" at bounding box center [473, 228] width 139 height 12
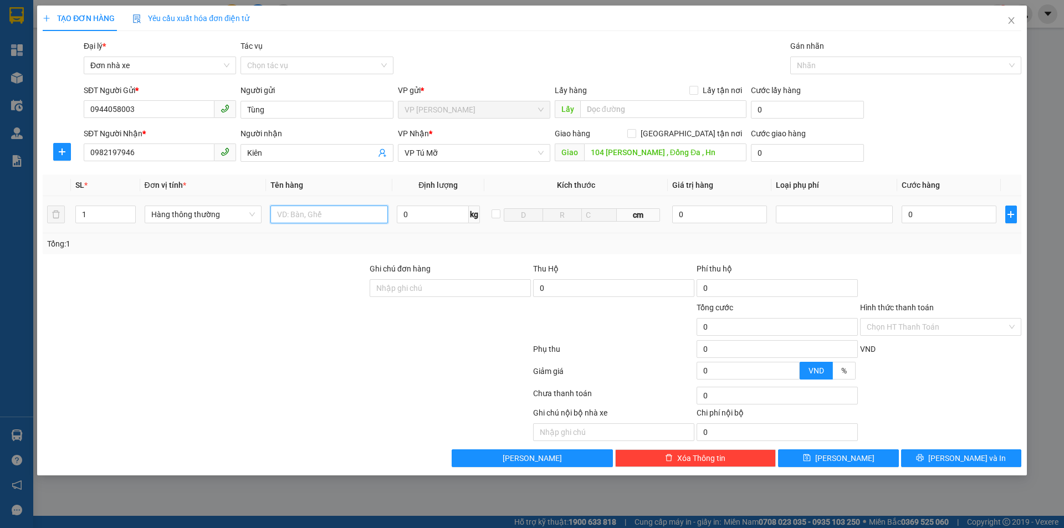
click at [335, 217] on input "text" at bounding box center [328, 215] width 117 height 18
type input "01 túi cliad"
click at [418, 217] on input "0" at bounding box center [433, 215] width 72 height 18
type input "1"
click at [958, 215] on input "0" at bounding box center [948, 215] width 94 height 18
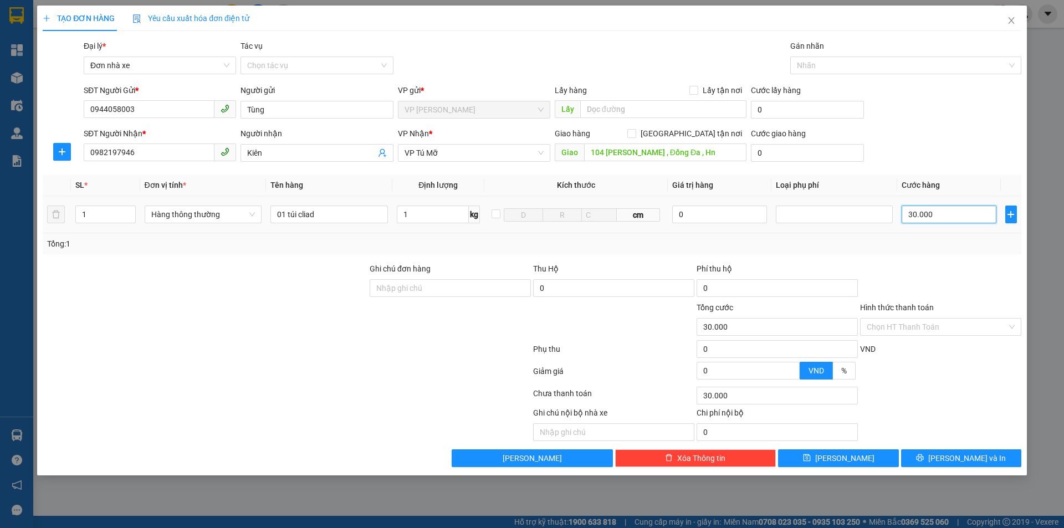
type input "30.000"
click at [636, 134] on span at bounding box center [631, 133] width 9 height 9
click at [635, 134] on input "[GEOGRAPHIC_DATA] tận nơi" at bounding box center [631, 133] width 8 height 8
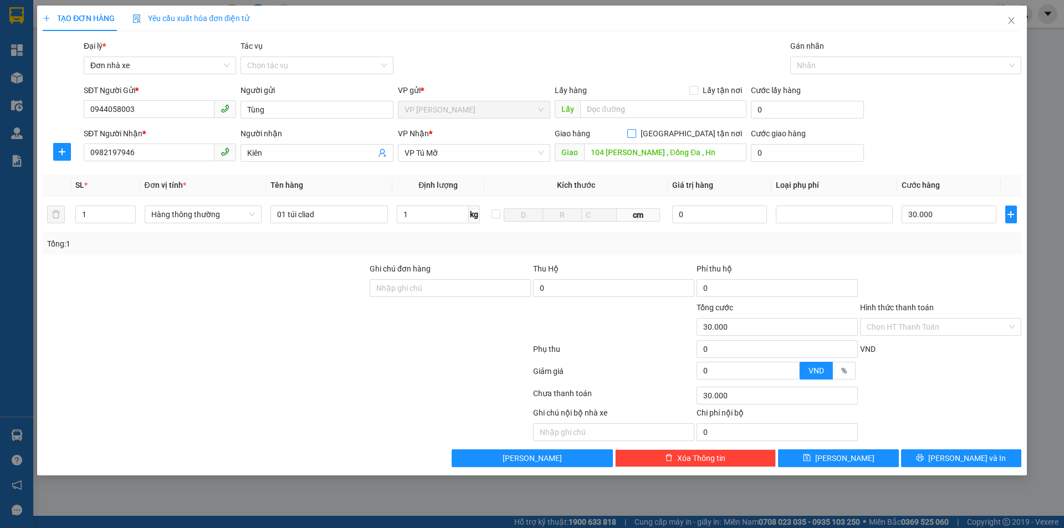
checkbox input "true"
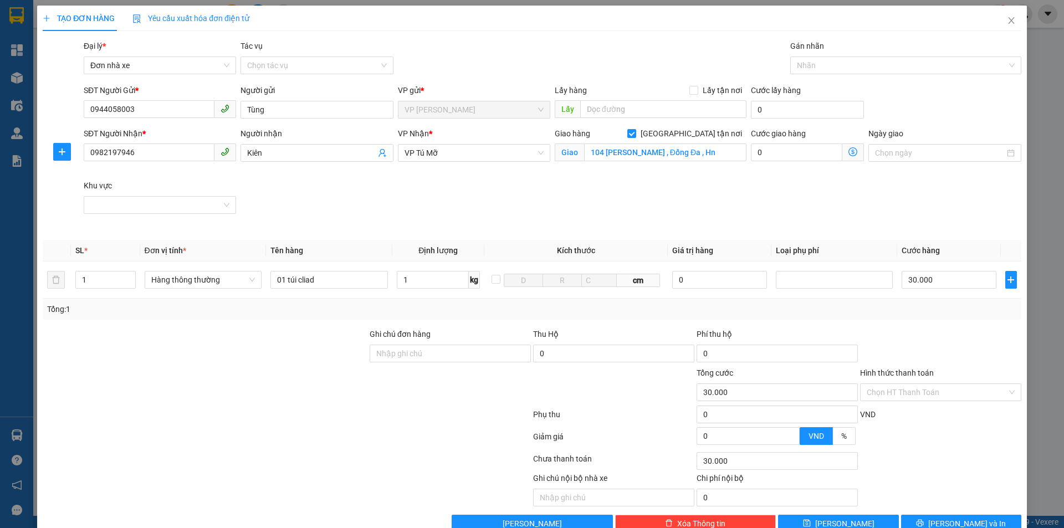
click at [848, 150] on icon "dollar-circle" at bounding box center [852, 151] width 9 height 9
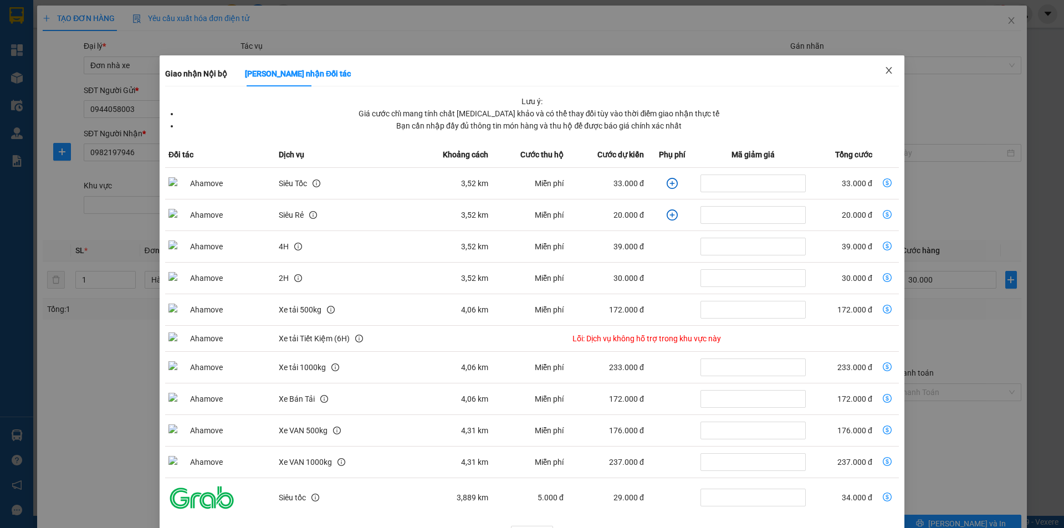
click at [885, 71] on icon "close" at bounding box center [888, 70] width 9 height 9
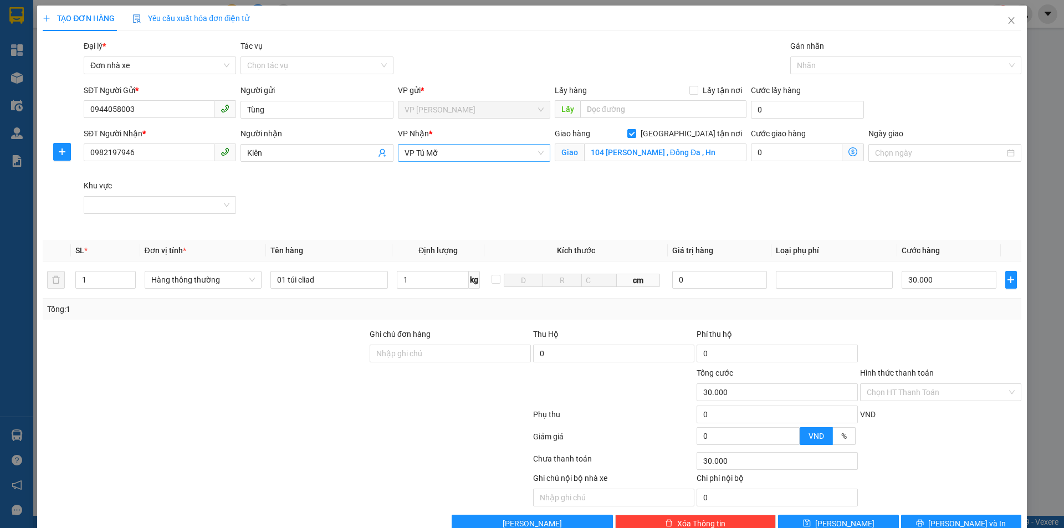
click at [434, 150] on span "VP Tú Mỡ" at bounding box center [473, 153] width 139 height 17
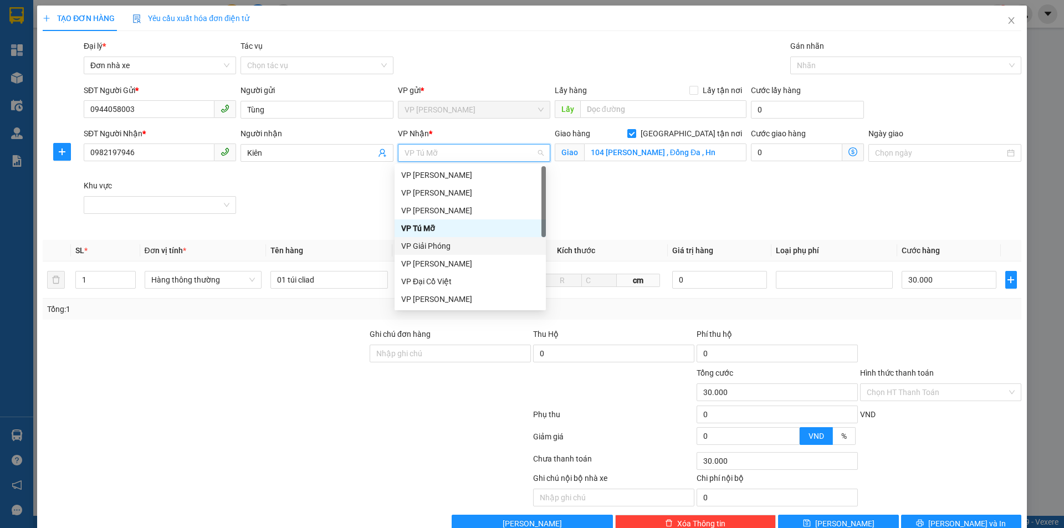
click at [440, 244] on div "VP Giải Phóng" at bounding box center [470, 246] width 138 height 12
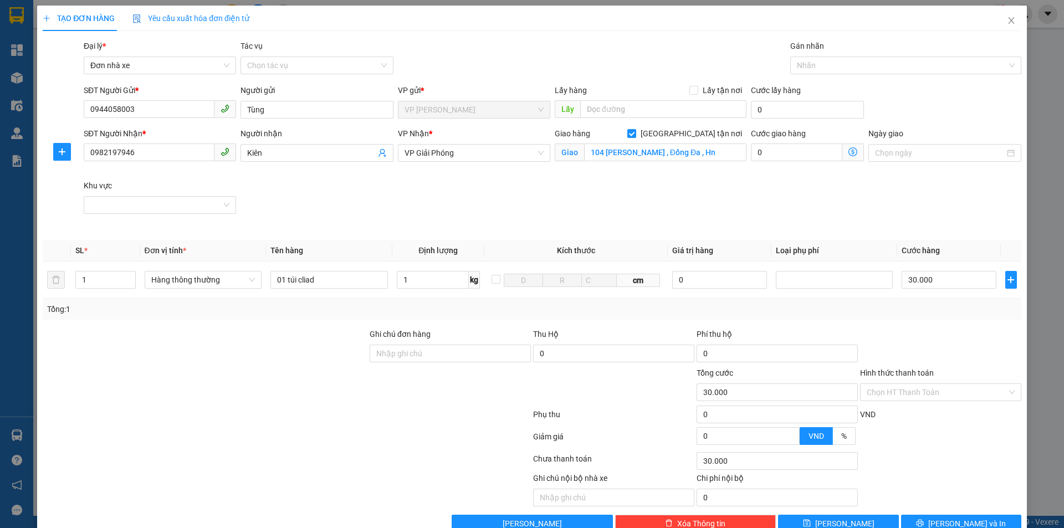
click at [848, 153] on icon "dollar-circle" at bounding box center [852, 151] width 9 height 9
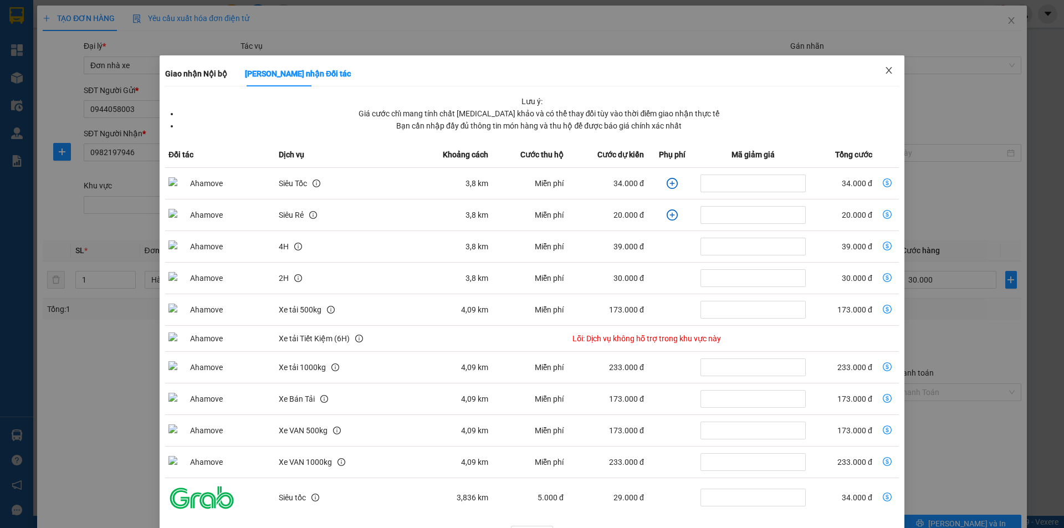
click at [884, 69] on icon "close" at bounding box center [888, 70] width 9 height 9
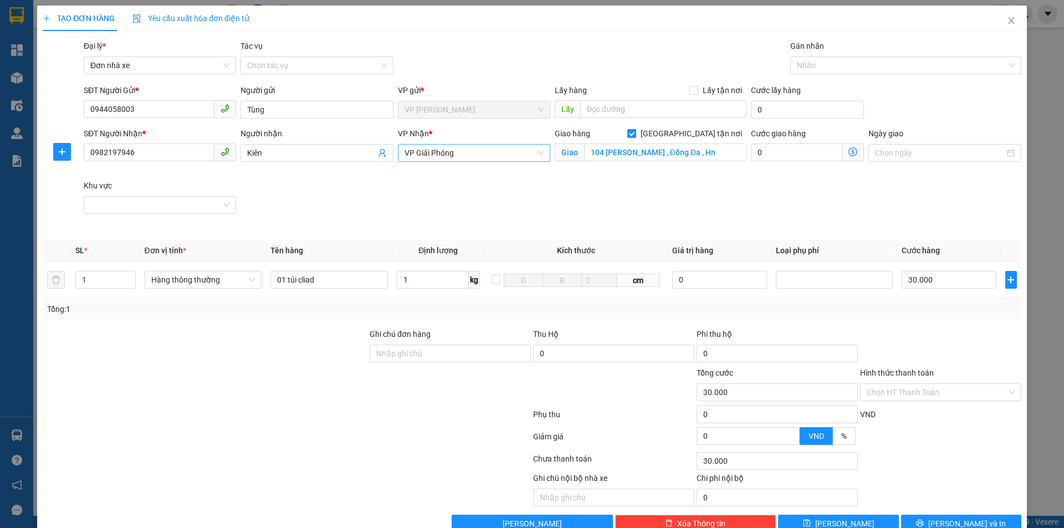
click at [465, 157] on span "VP Giải Phóng" at bounding box center [473, 153] width 139 height 17
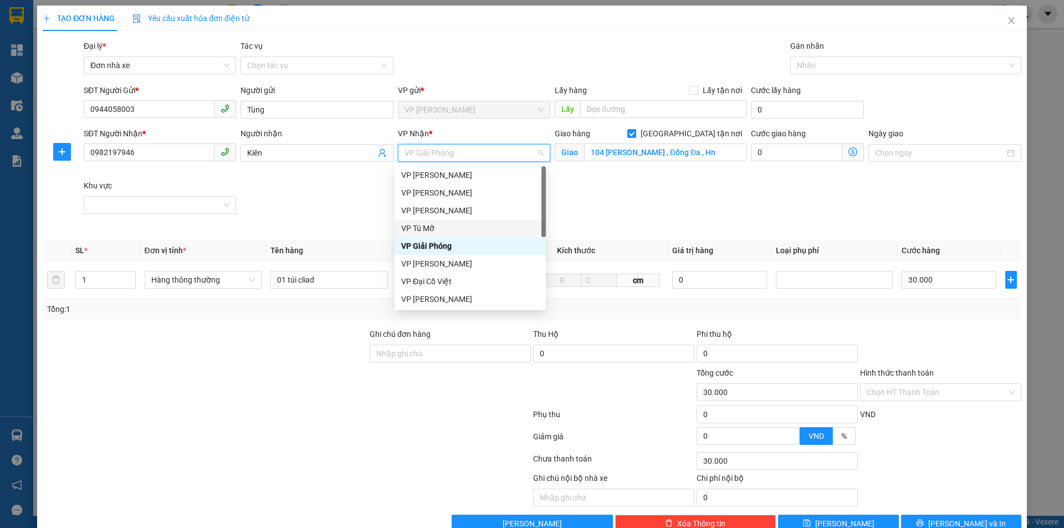
click at [425, 229] on div "VP Tú Mỡ" at bounding box center [470, 228] width 138 height 12
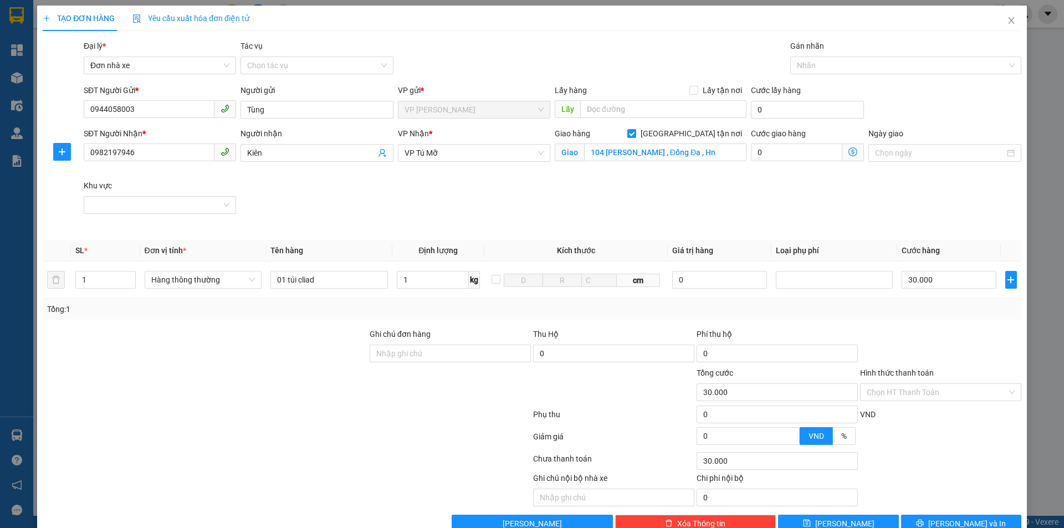
click at [848, 153] on icon "dollar-circle" at bounding box center [852, 151] width 9 height 9
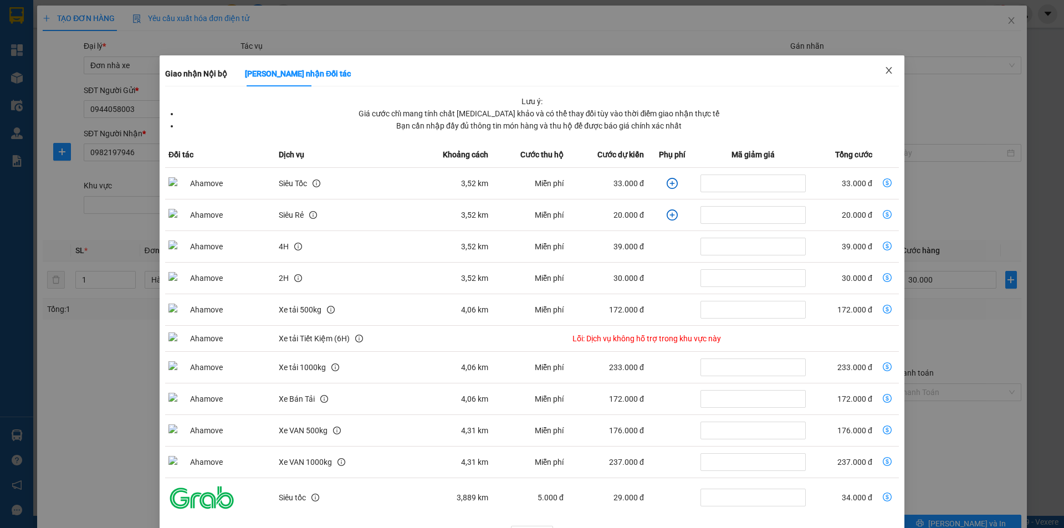
click at [885, 73] on icon "close" at bounding box center [888, 70] width 9 height 9
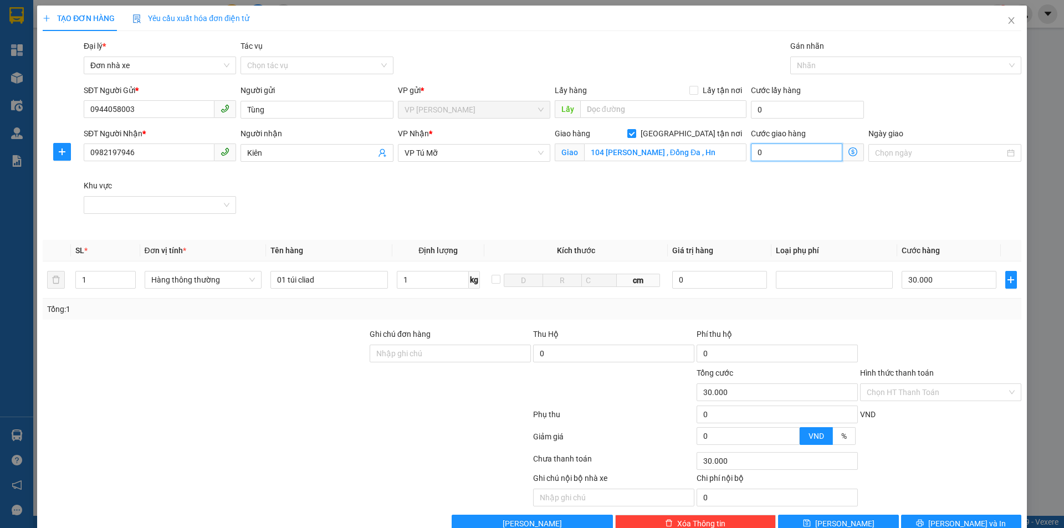
drag, startPoint x: 765, startPoint y: 155, endPoint x: 771, endPoint y: 157, distance: 6.0
click at [765, 154] on input "0" at bounding box center [796, 152] width 91 height 18
type input "30.006"
type input "6"
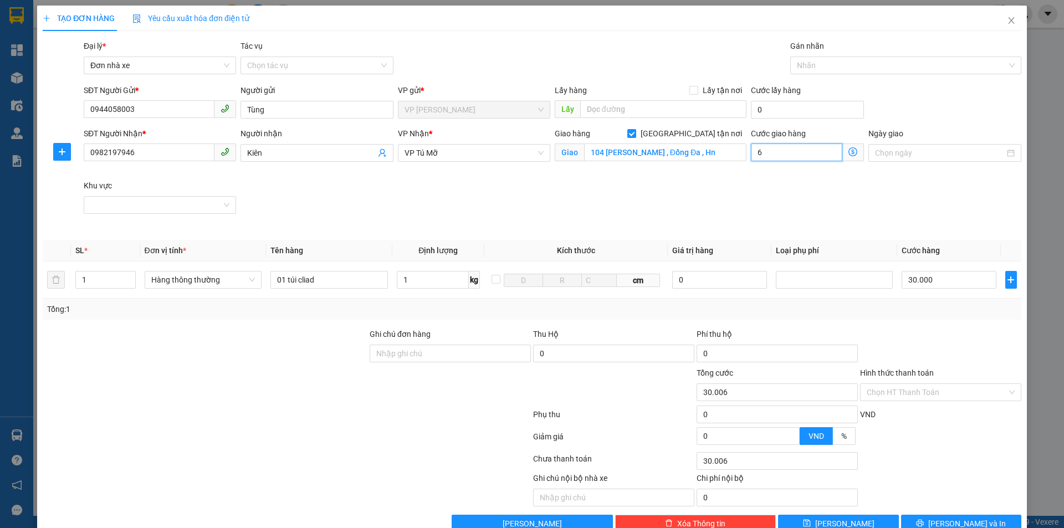
type input "30.060"
type input "60"
type input "30.600"
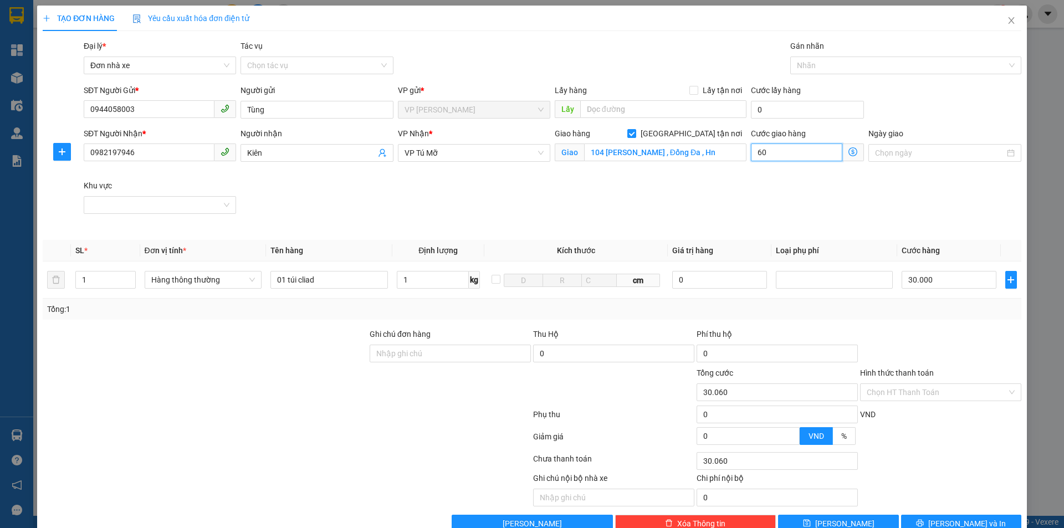
type input "600"
type input "36.000"
type input "6.000"
type input "90.000"
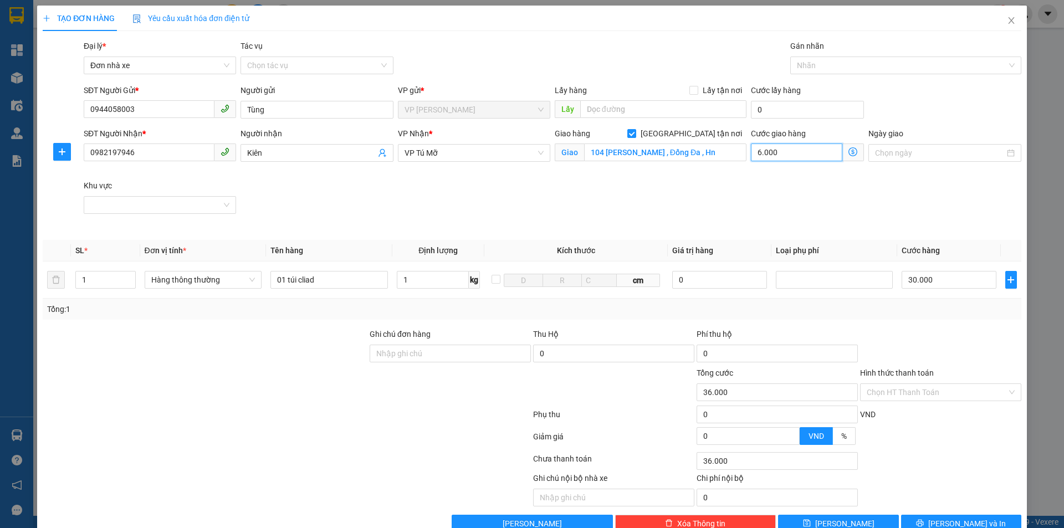
type input "90.000"
type input "60.000"
click at [935, 386] on input "Hình thức thanh toán" at bounding box center [936, 392] width 140 height 17
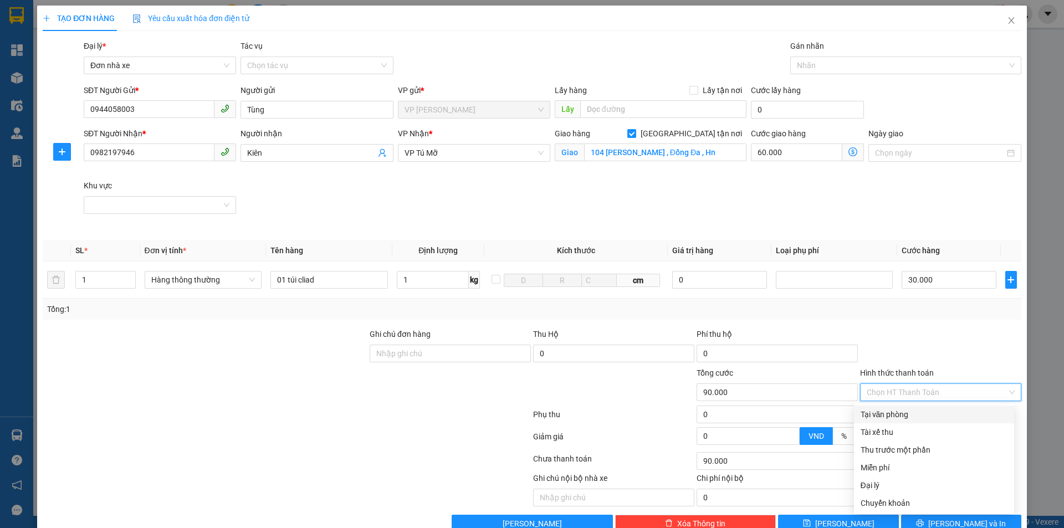
click at [913, 413] on div "Tại văn phòng" at bounding box center [933, 414] width 147 height 12
type input "0"
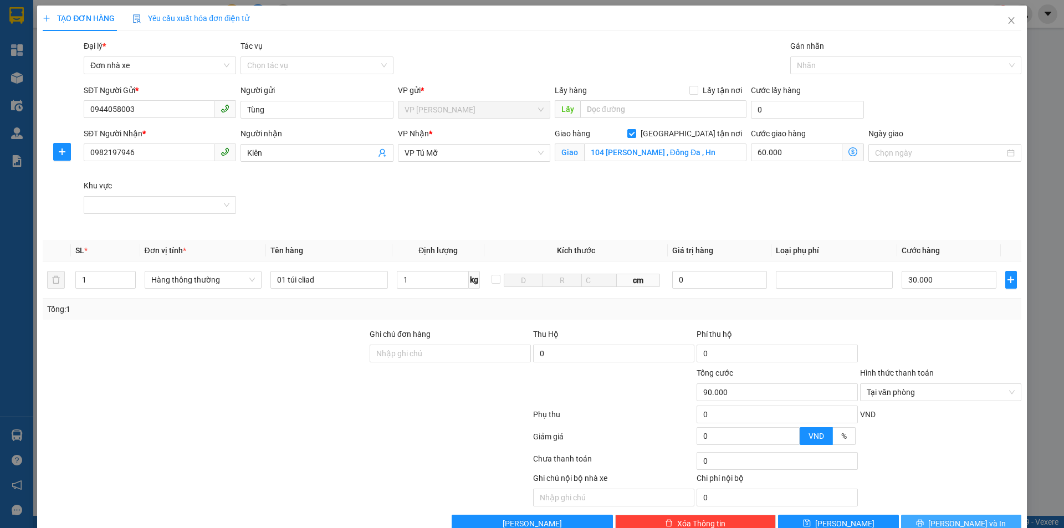
click at [962, 523] on span "[PERSON_NAME] và In" at bounding box center [967, 523] width 78 height 12
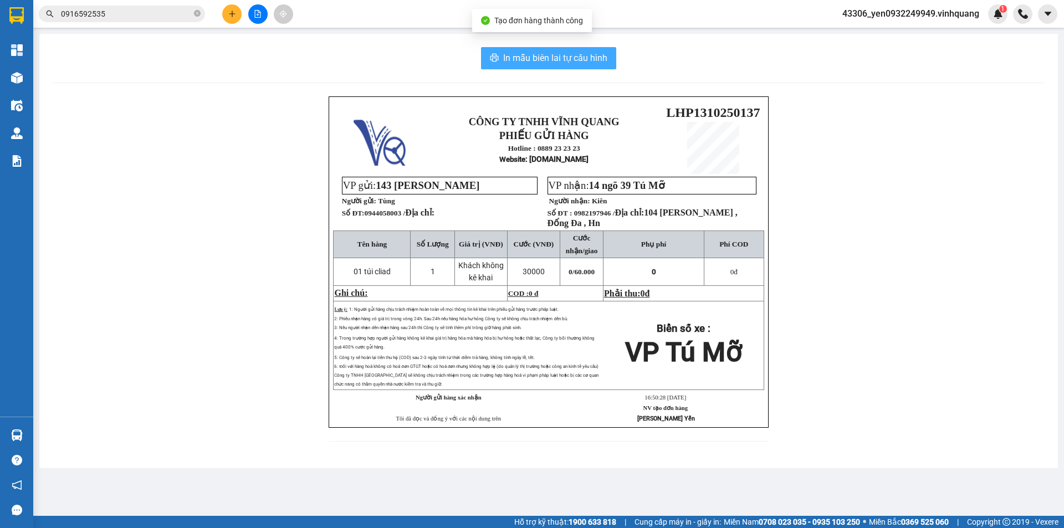
click at [556, 59] on span "In mẫu biên lai tự cấu hình" at bounding box center [555, 58] width 104 height 14
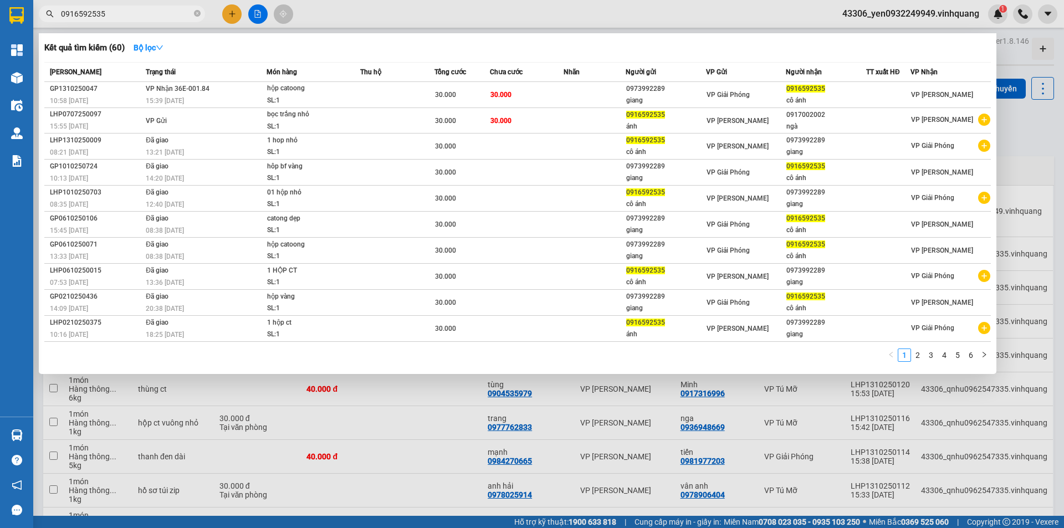
click at [112, 6] on span "0916592535" at bounding box center [122, 14] width 166 height 17
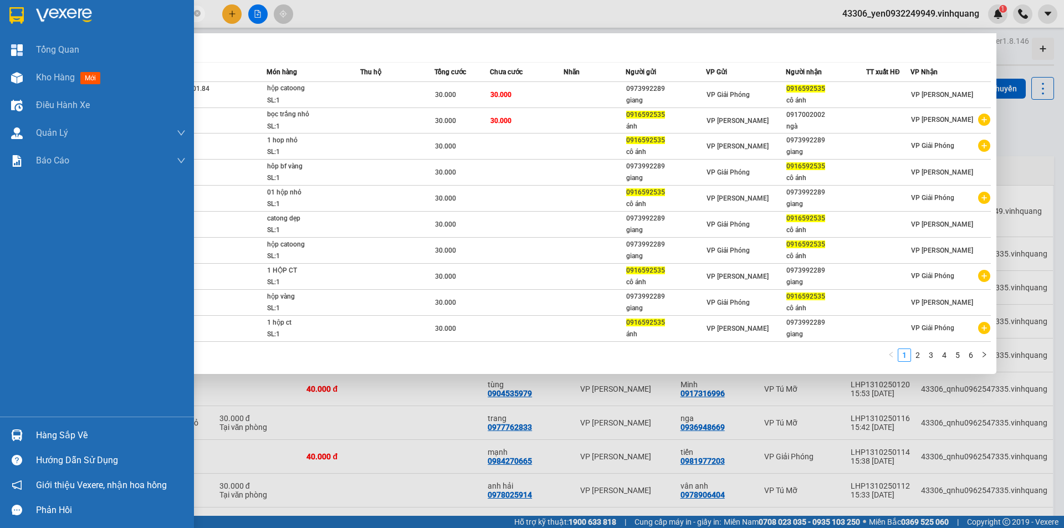
click at [83, 13] on img at bounding box center [64, 15] width 56 height 17
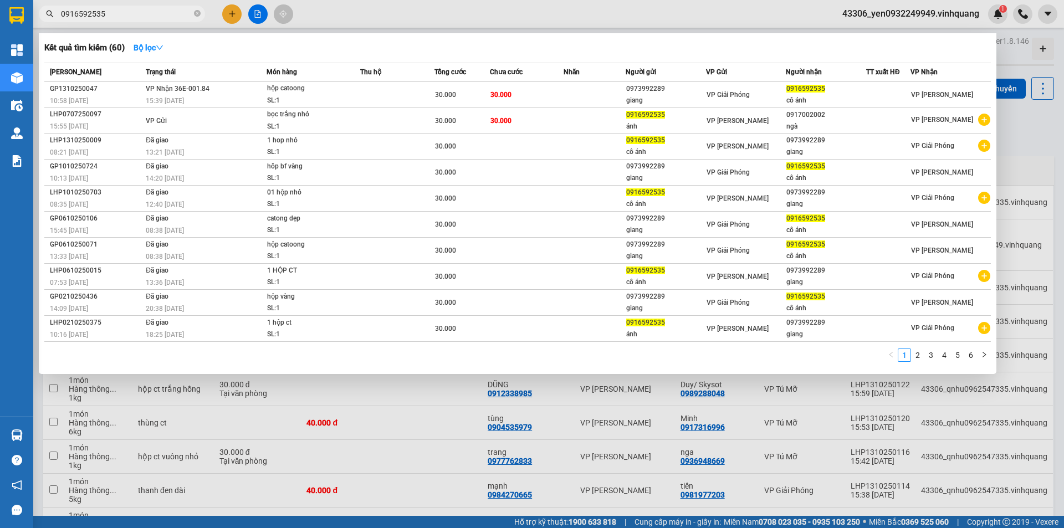
click at [432, 429] on div at bounding box center [532, 264] width 1064 height 528
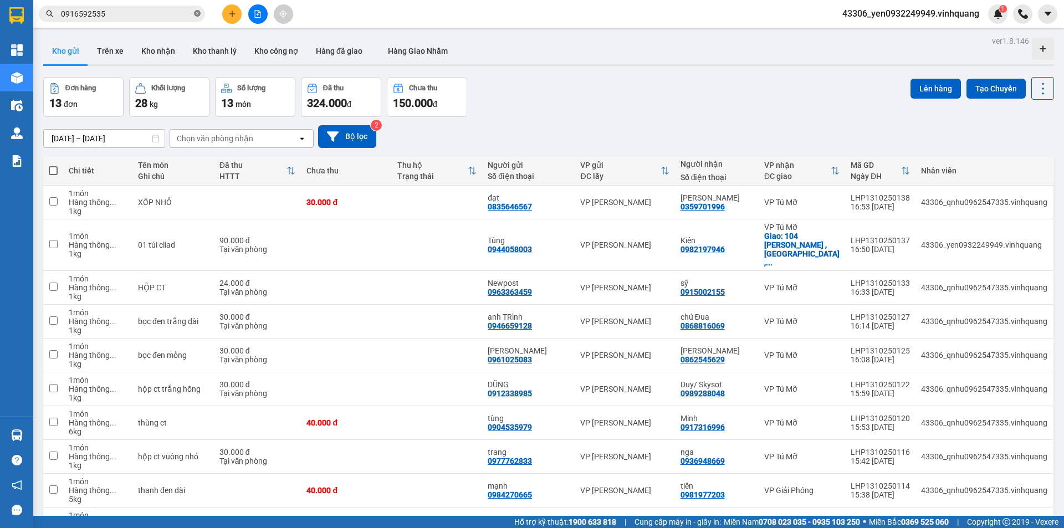
click at [199, 13] on icon "close-circle" at bounding box center [197, 13] width 7 height 7
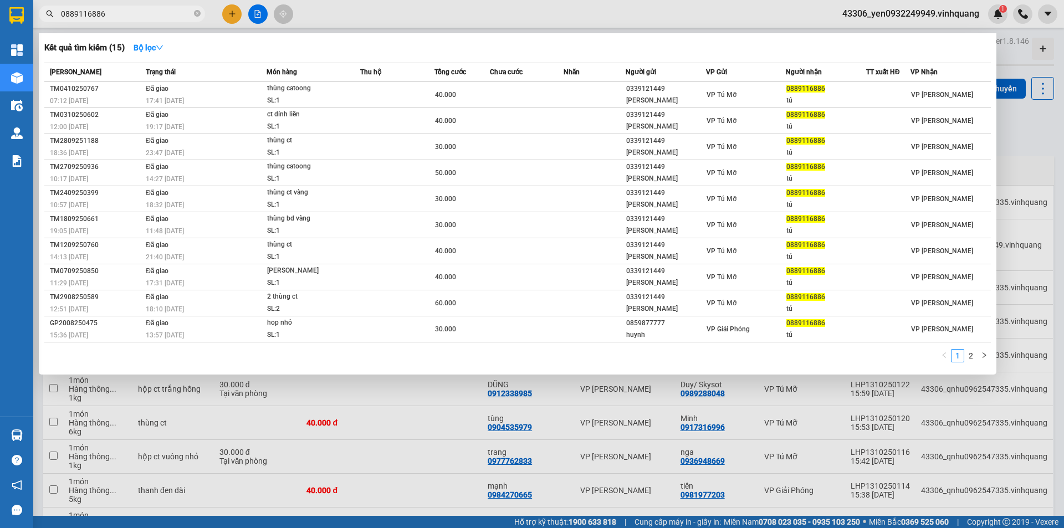
type input "0889116886"
click at [411, 400] on div at bounding box center [532, 264] width 1064 height 528
click at [198, 14] on icon "close-circle" at bounding box center [197, 13] width 7 height 7
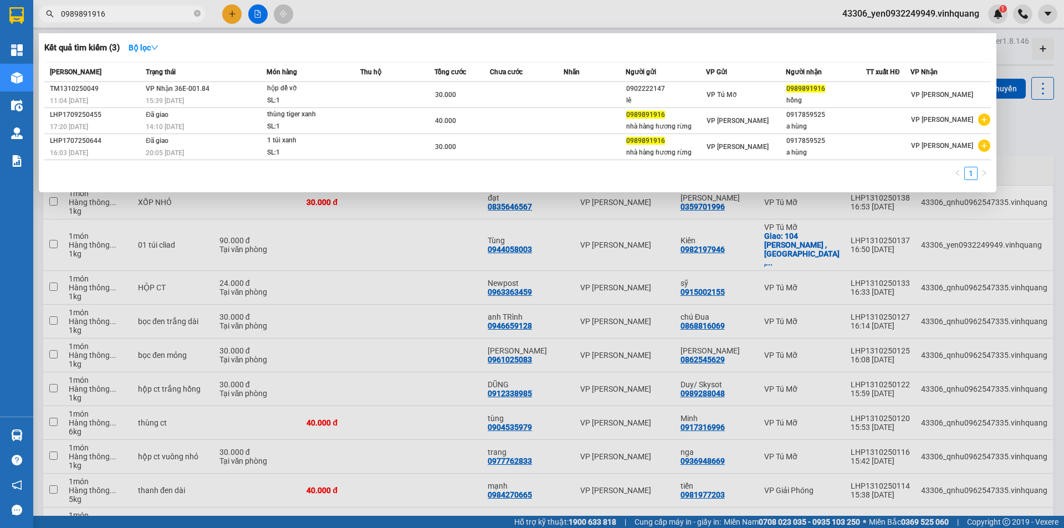
type input "0989891916"
click at [791, 9] on div at bounding box center [532, 264] width 1064 height 528
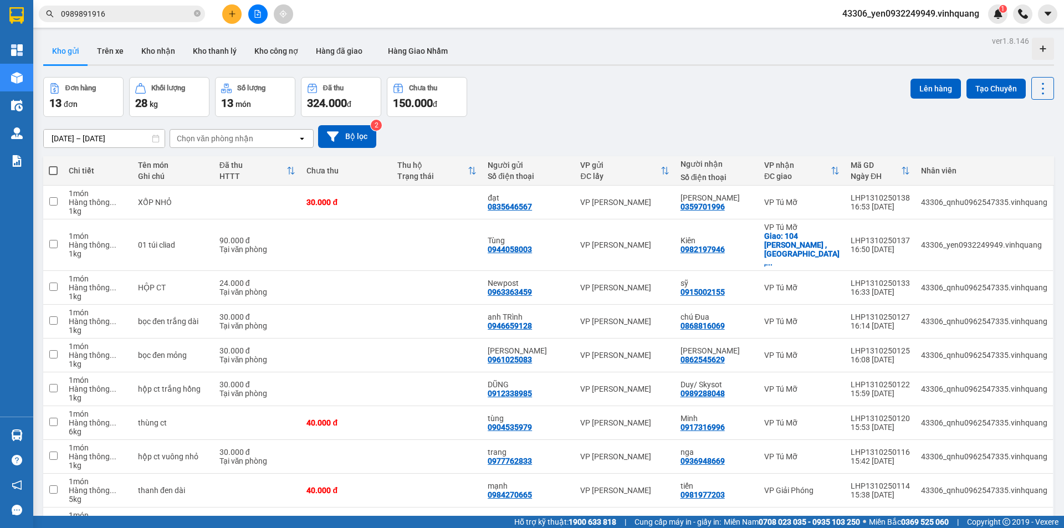
click at [139, 18] on input "0989891916" at bounding box center [126, 14] width 131 height 12
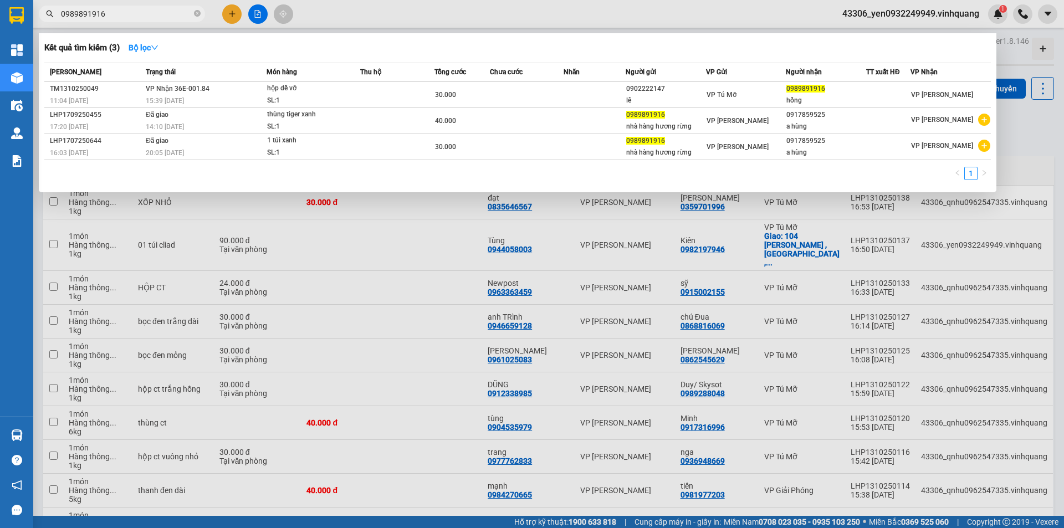
click at [394, 10] on div at bounding box center [532, 264] width 1064 height 528
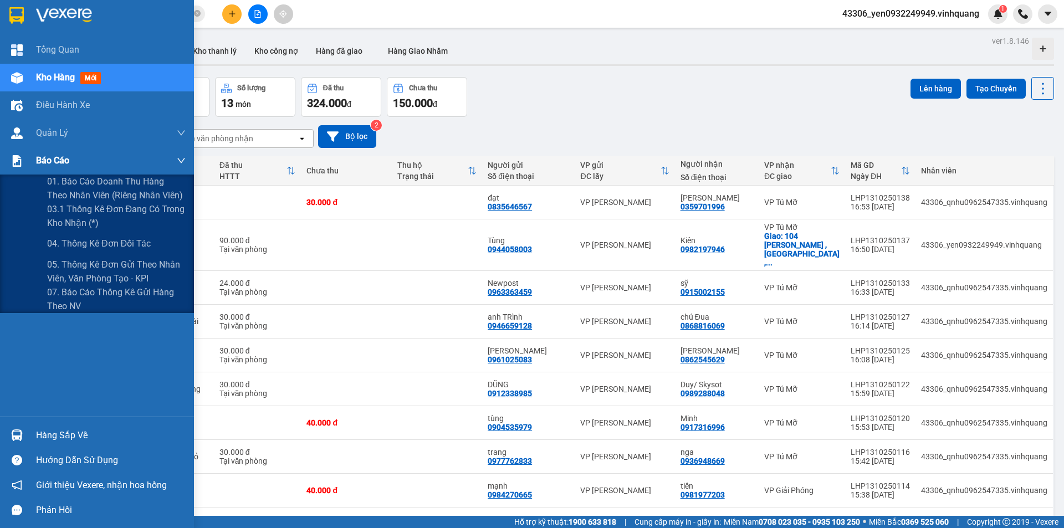
click at [60, 173] on div "Báo cáo" at bounding box center [111, 161] width 150 height 28
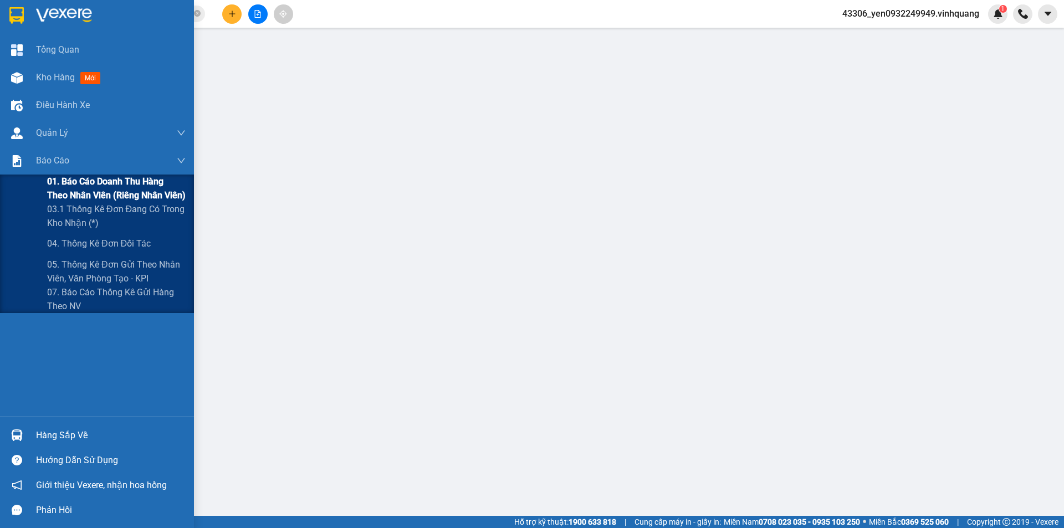
click at [82, 187] on span "01. Báo cáo doanh thu hàng theo nhân viên (riêng nhân viên)" at bounding box center [116, 189] width 139 height 28
